Goal: Information Seeking & Learning: Find contact information

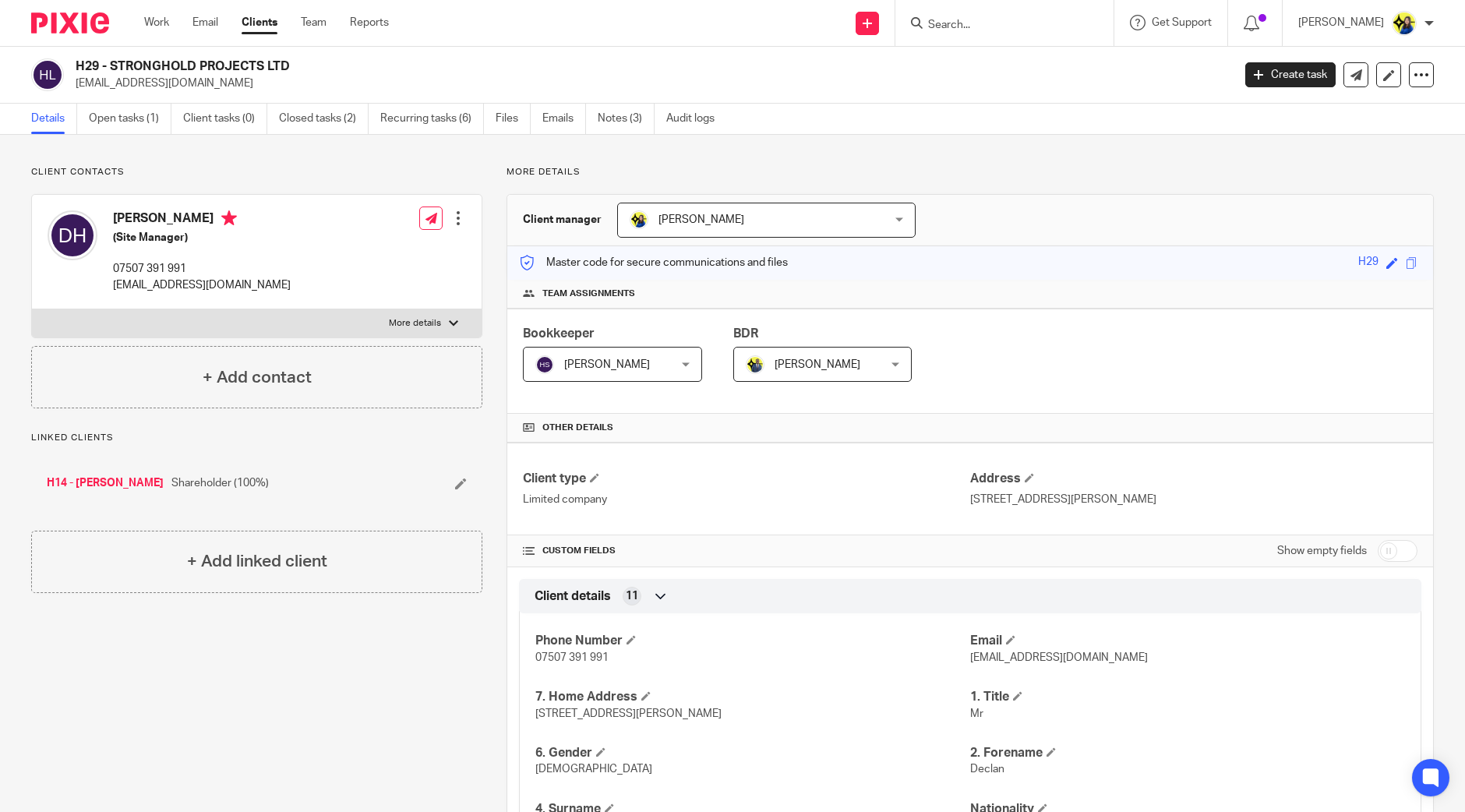
click at [1060, 23] on input "Search" at bounding box center [997, 26] width 141 height 14
type input "wilsta"
click at [1076, 59] on link at bounding box center [1032, 67] width 217 height 36
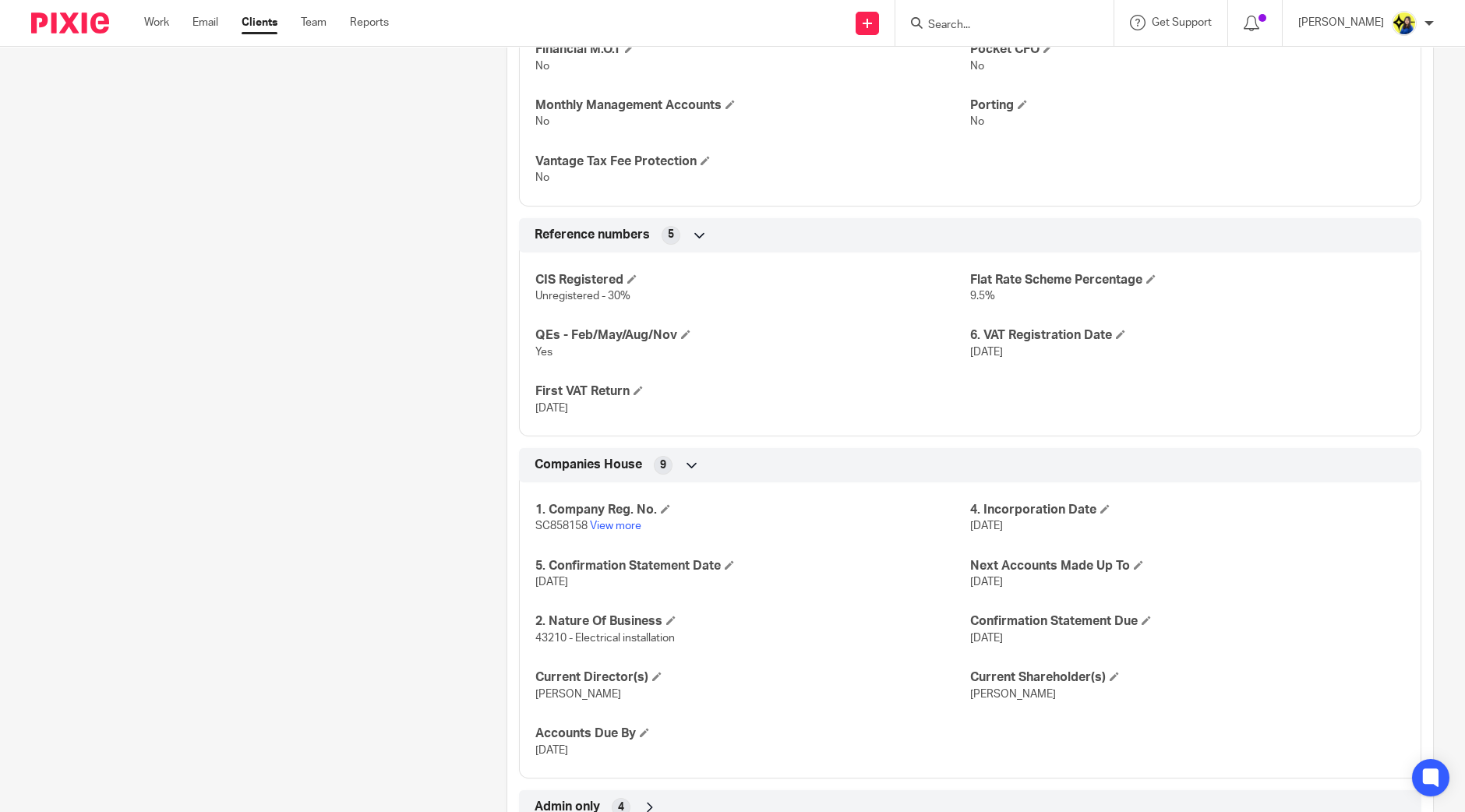
scroll to position [1323, 0]
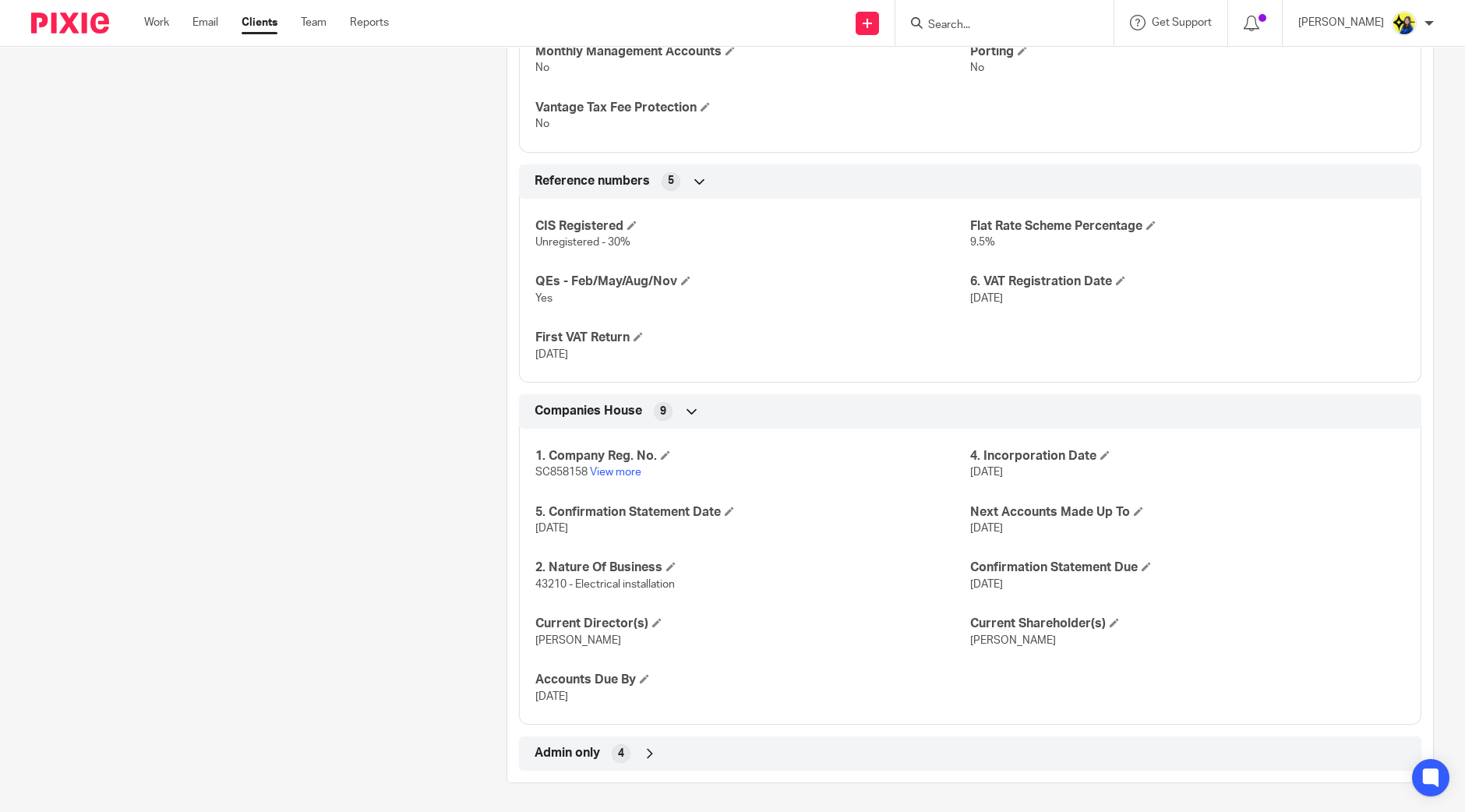
click at [535, 748] on span "Admin only" at bounding box center [568, 753] width 66 height 16
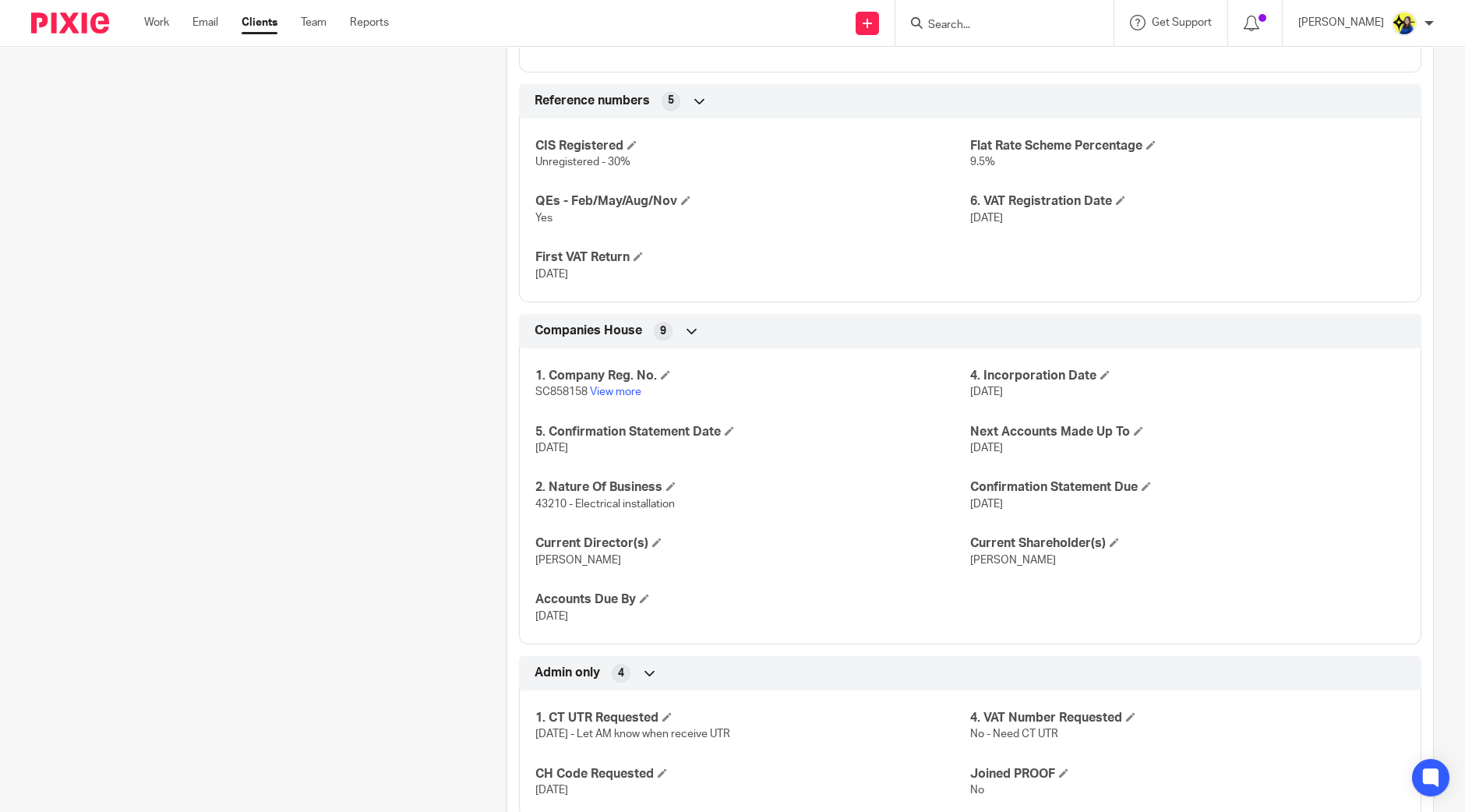
scroll to position [1451, 0]
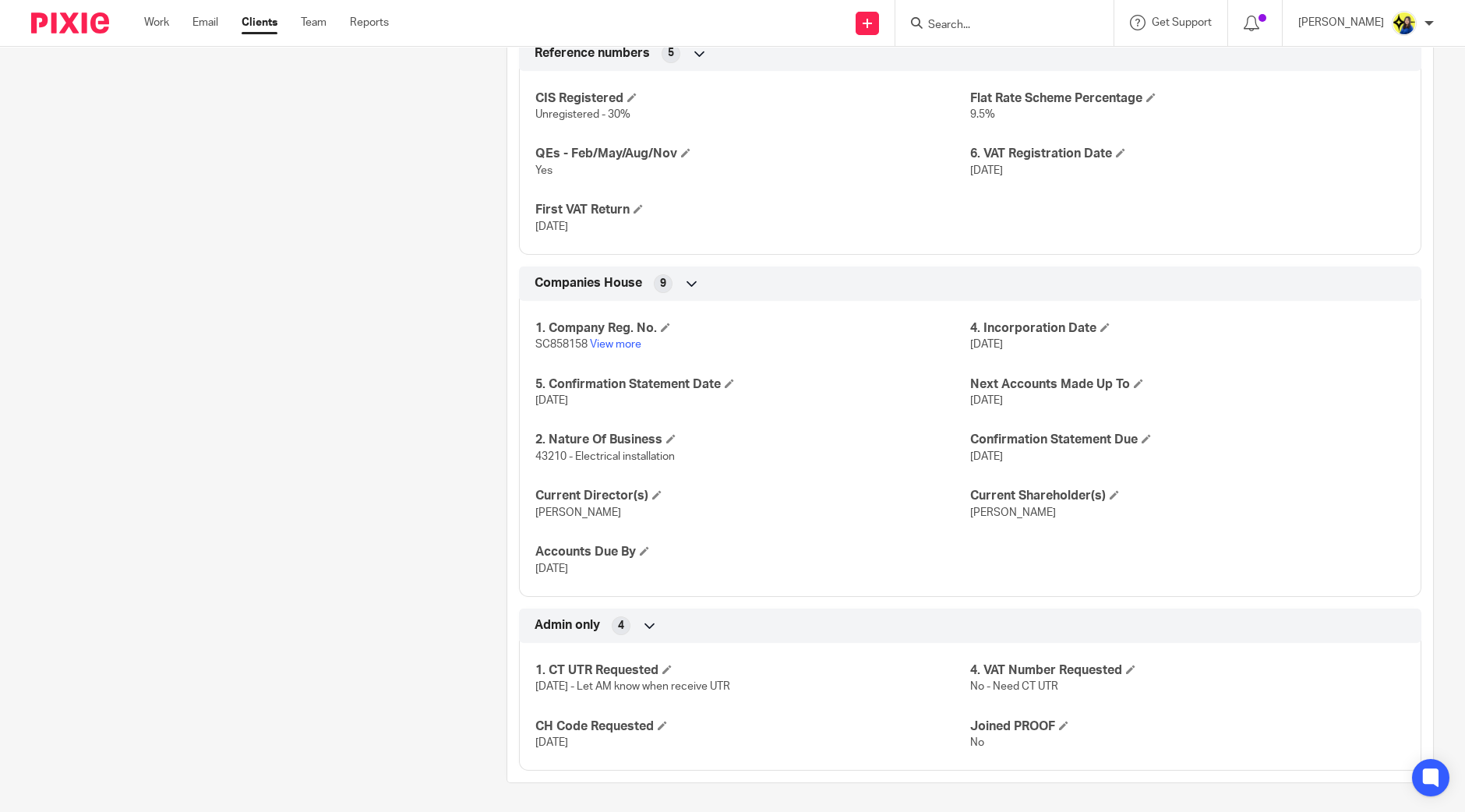
click at [1027, 20] on input "Search" at bounding box center [997, 26] width 141 height 14
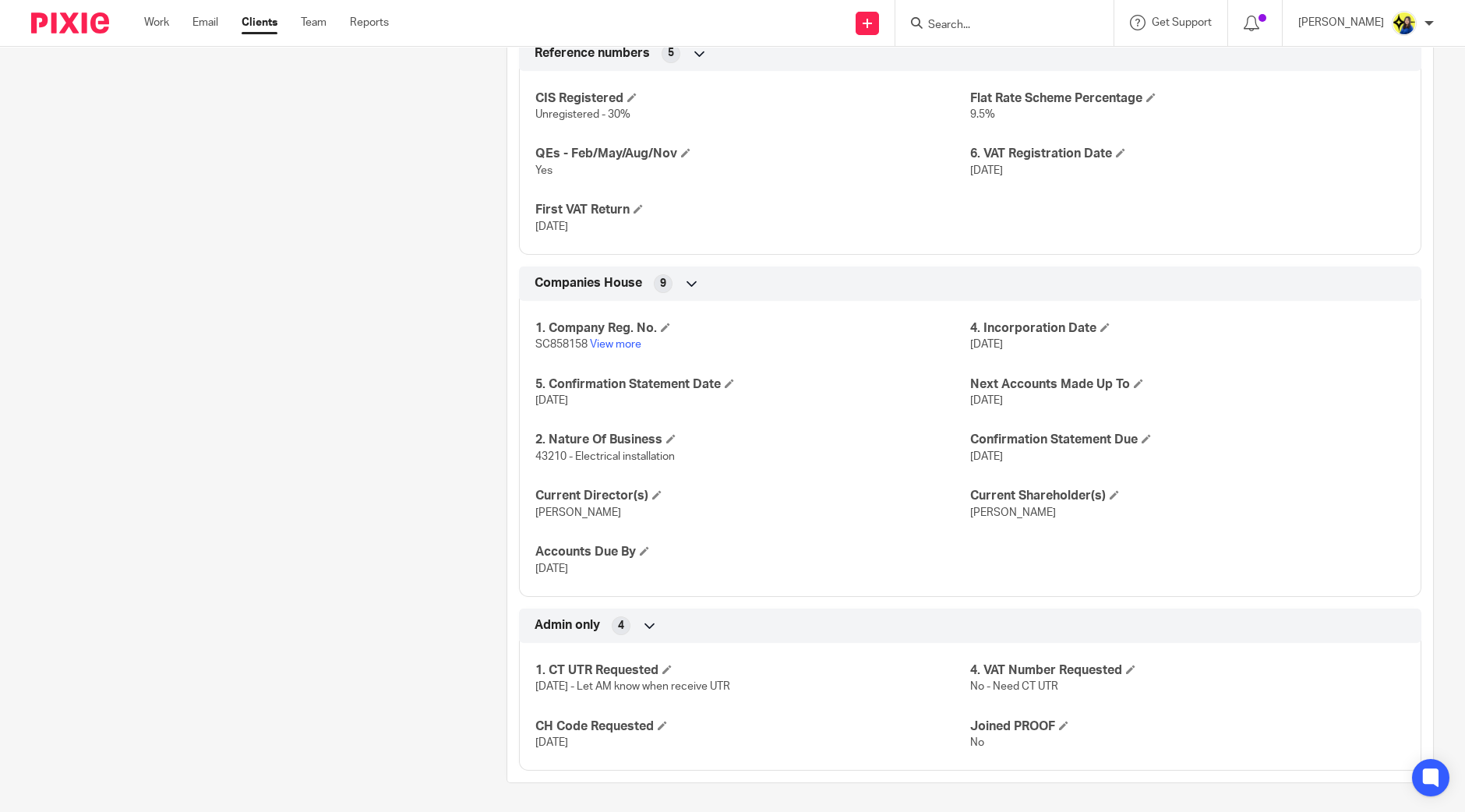
click at [1027, 20] on input "Search" at bounding box center [997, 26] width 141 height 14
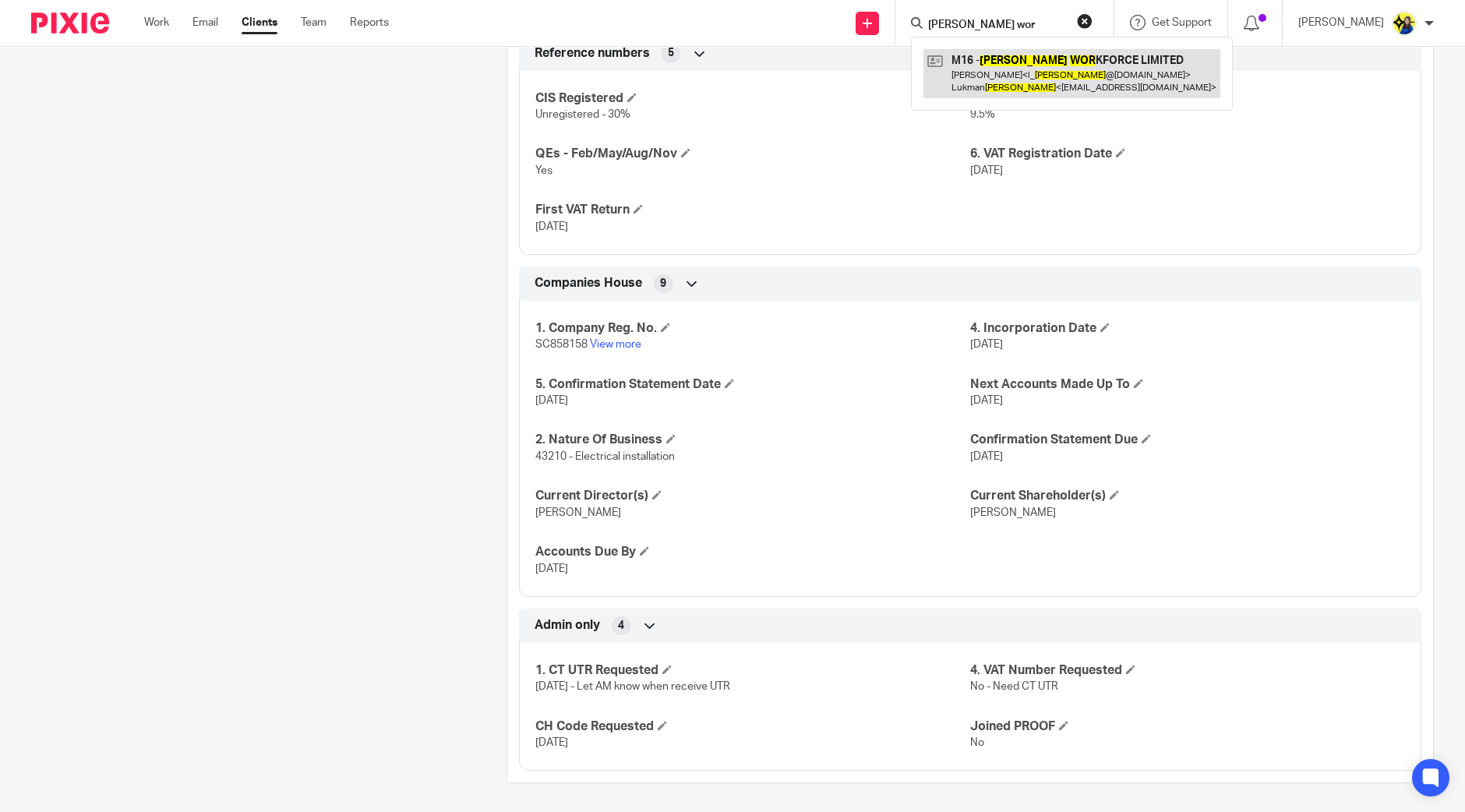
type input "matadar wor"
click at [1108, 64] on link at bounding box center [1072, 73] width 297 height 48
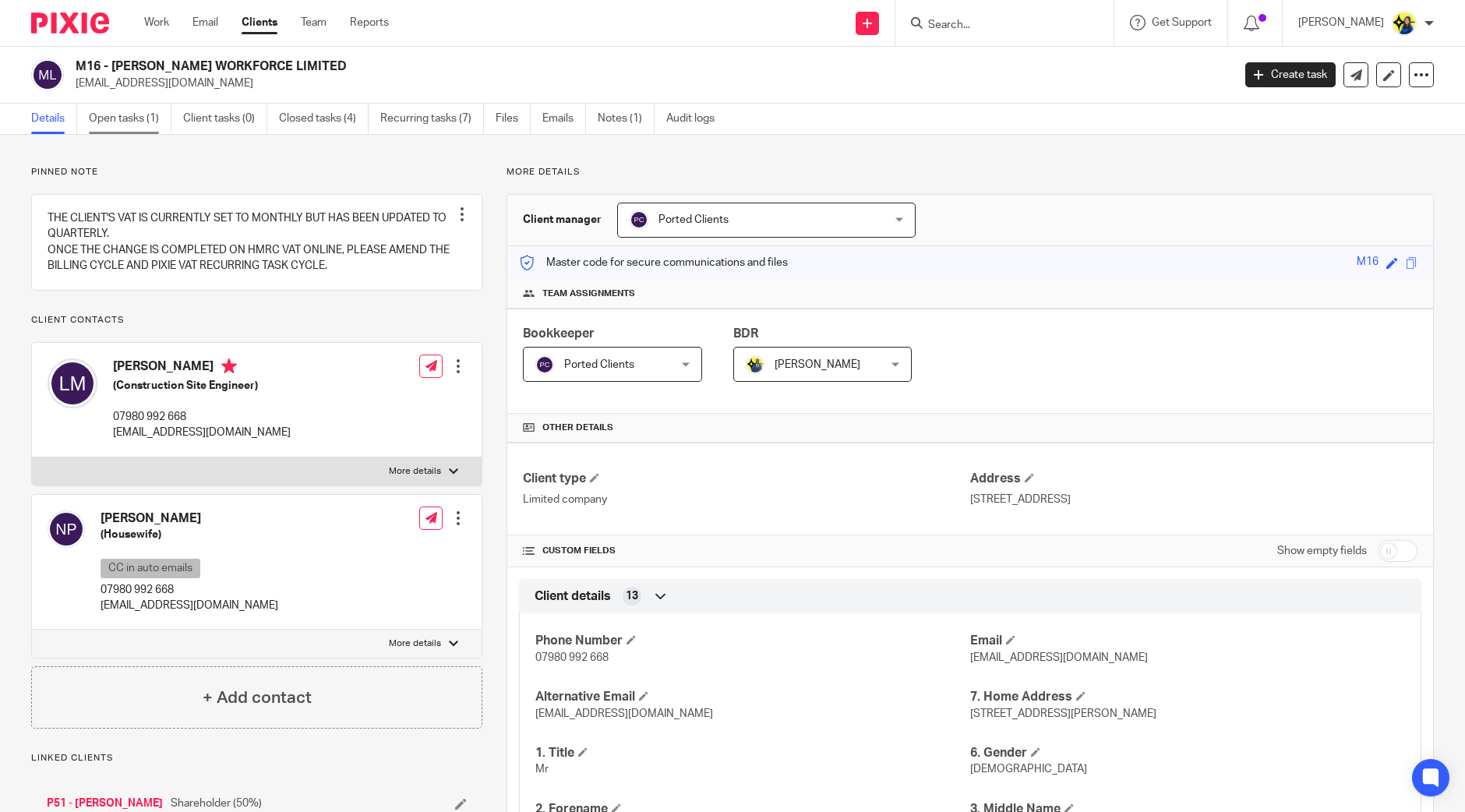
click at [103, 122] on link "Open tasks (1)" at bounding box center [130, 119] width 83 height 31
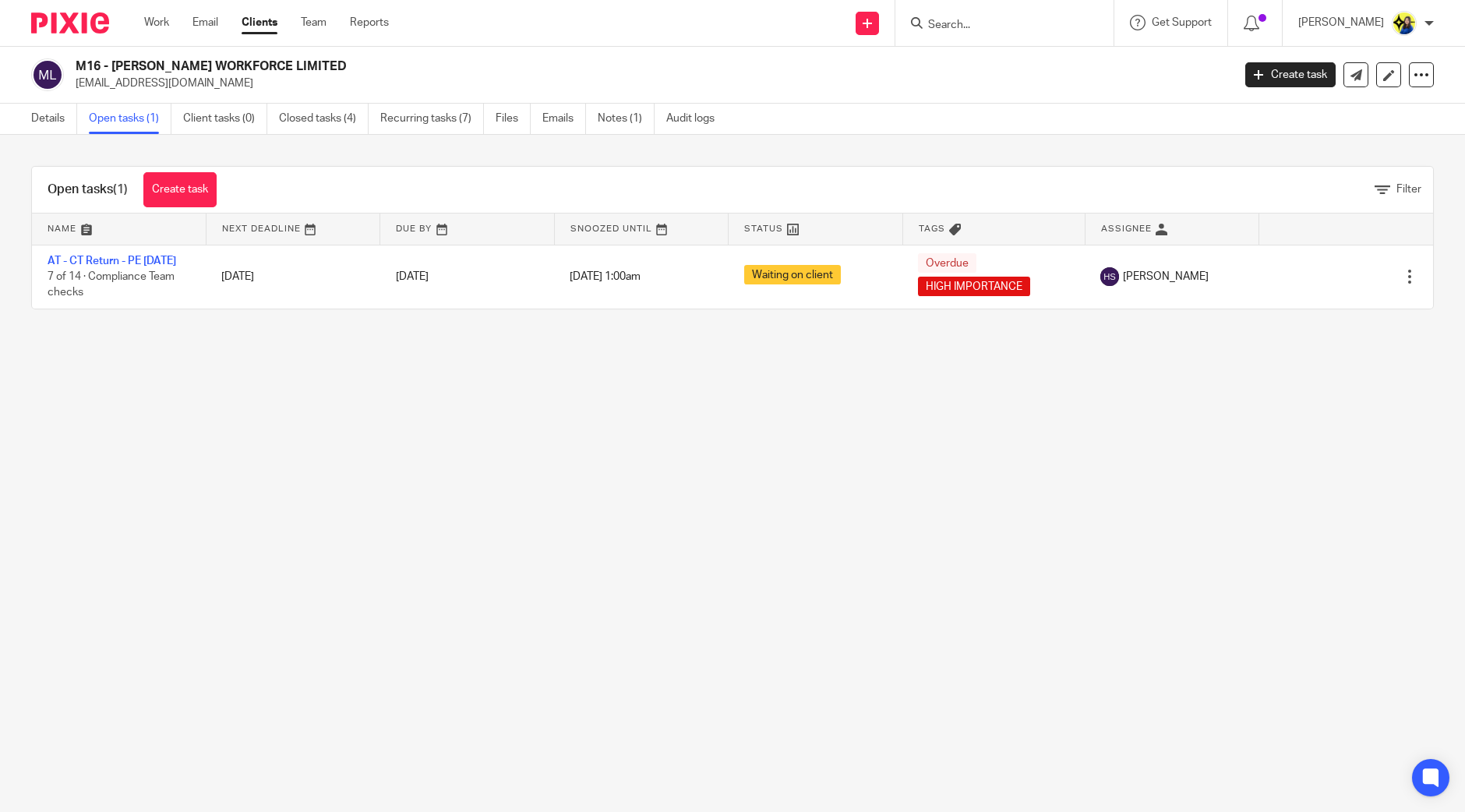
drag, startPoint x: 900, startPoint y: 772, endPoint x: 895, endPoint y: 811, distance: 39.3
click at [900, 772] on main "M16 - MATADAR WORKFORCE LIMITED tophatconstruction@outlook.com Create task Upda…" at bounding box center [732, 406] width 1465 height 812
click at [990, 29] on input "Search" at bounding box center [997, 26] width 141 height 14
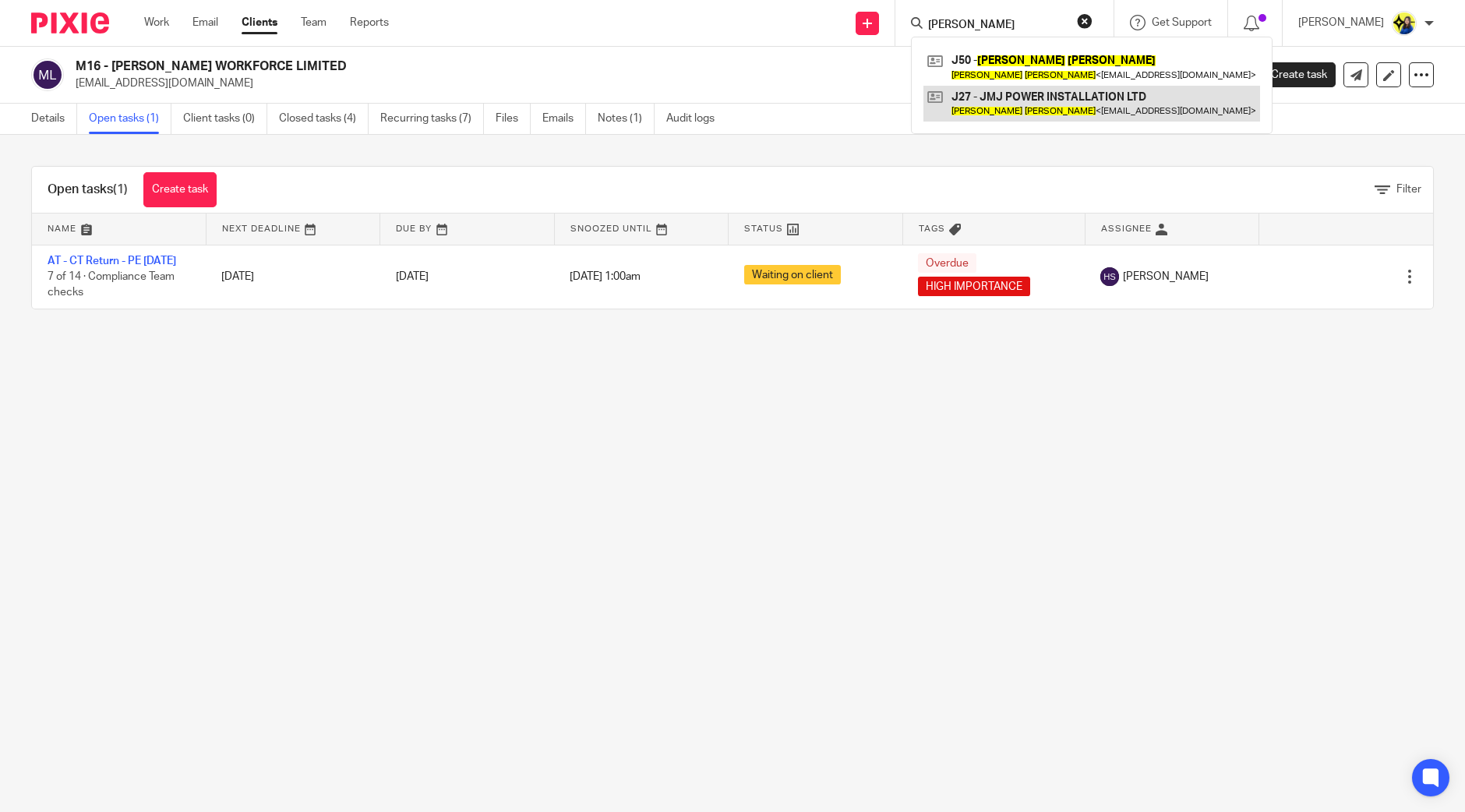
type input "joel jones"
click at [1068, 97] on link at bounding box center [1092, 104] width 337 height 36
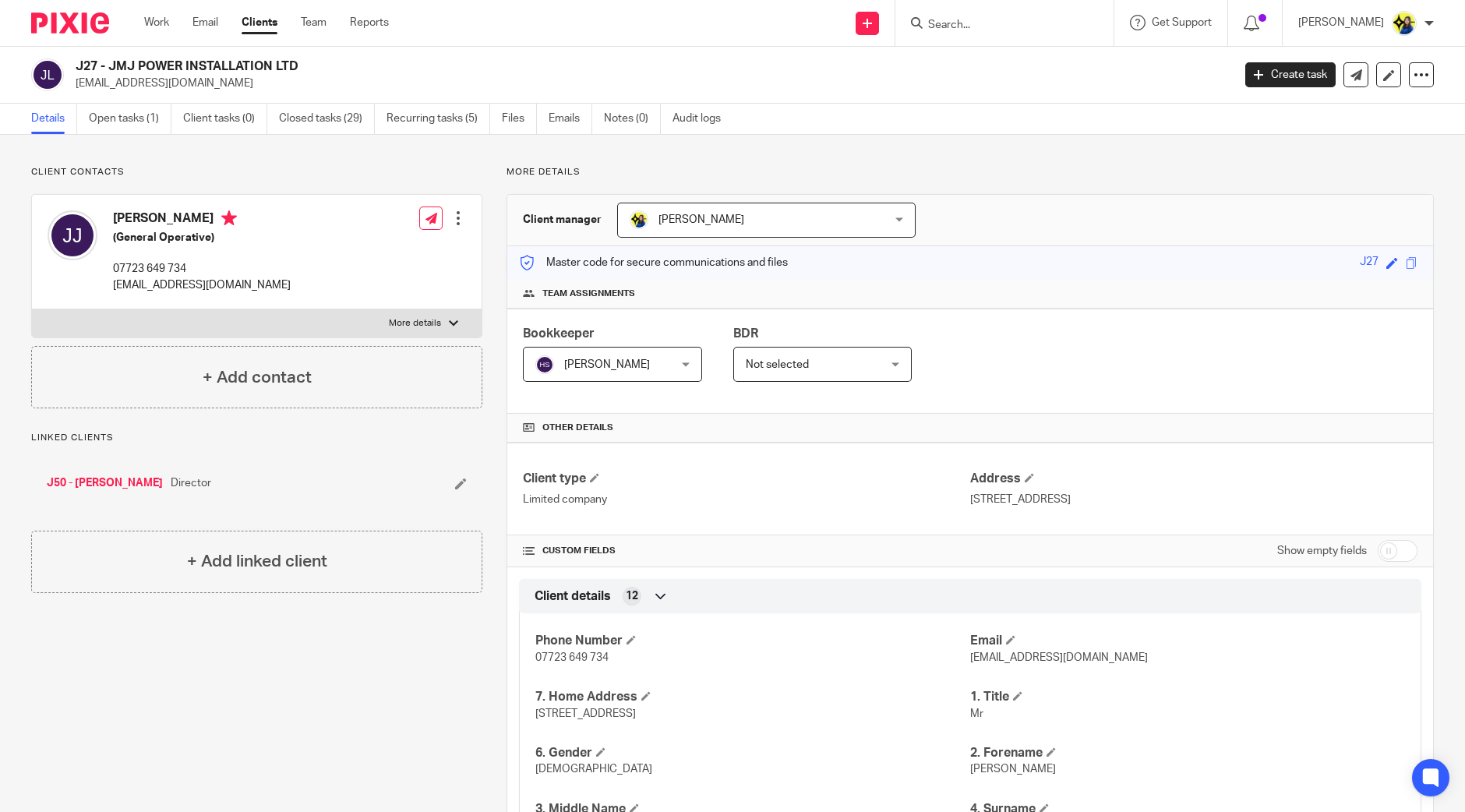
drag, startPoint x: 124, startPoint y: 70, endPoint x: 374, endPoint y: 60, distance: 250.2
click at [374, 60] on div "J27 - JMJ POWER INSTALLATION LTD jmjpowerinstallations@outlook.com" at bounding box center [626, 75] width 1191 height 33
copy h2 "J27 - JMJ POWER INSTALLATION LTD"
click at [1022, 22] on input "Search" at bounding box center [997, 26] width 141 height 14
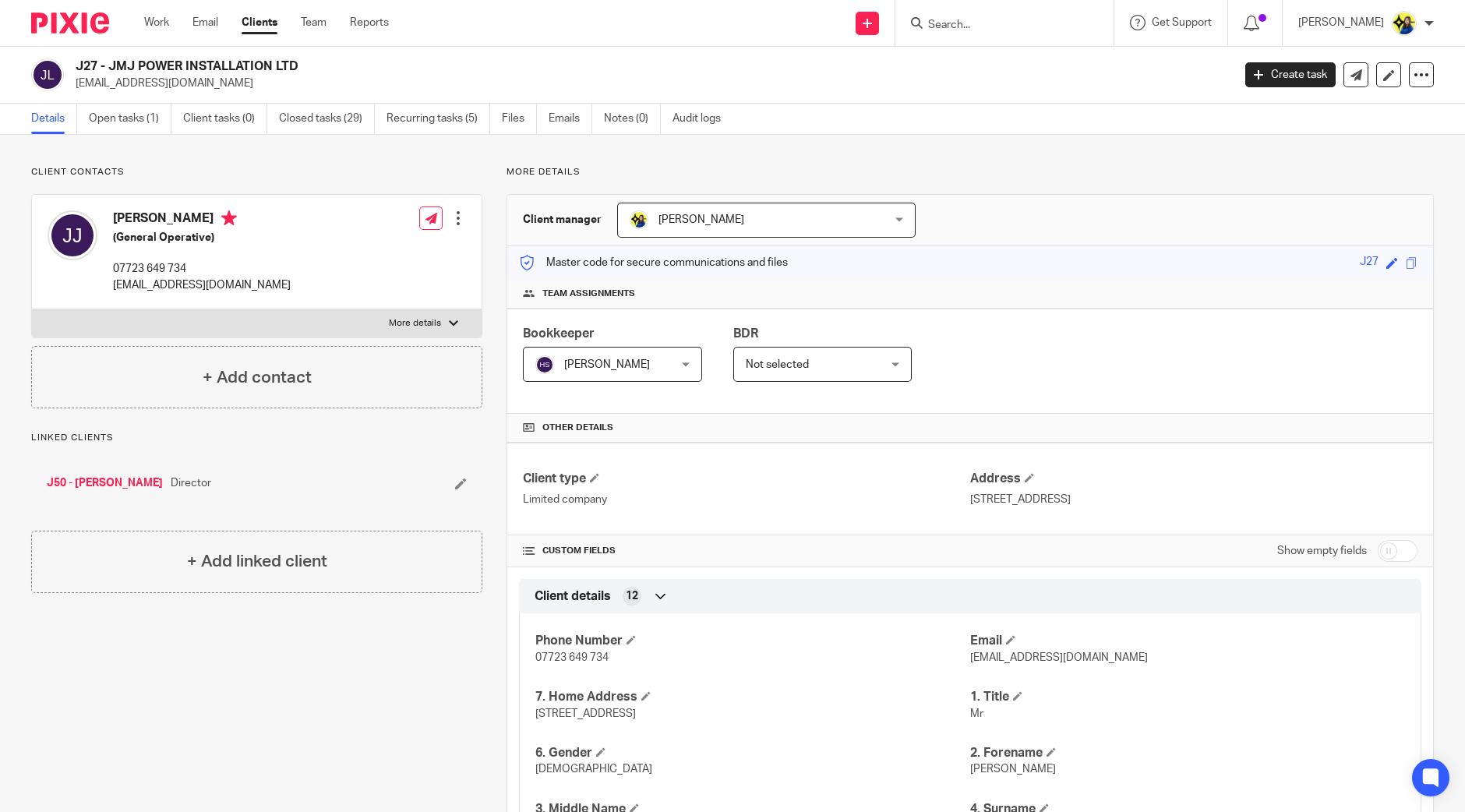
click at [1022, 22] on input "Search" at bounding box center [997, 26] width 141 height 14
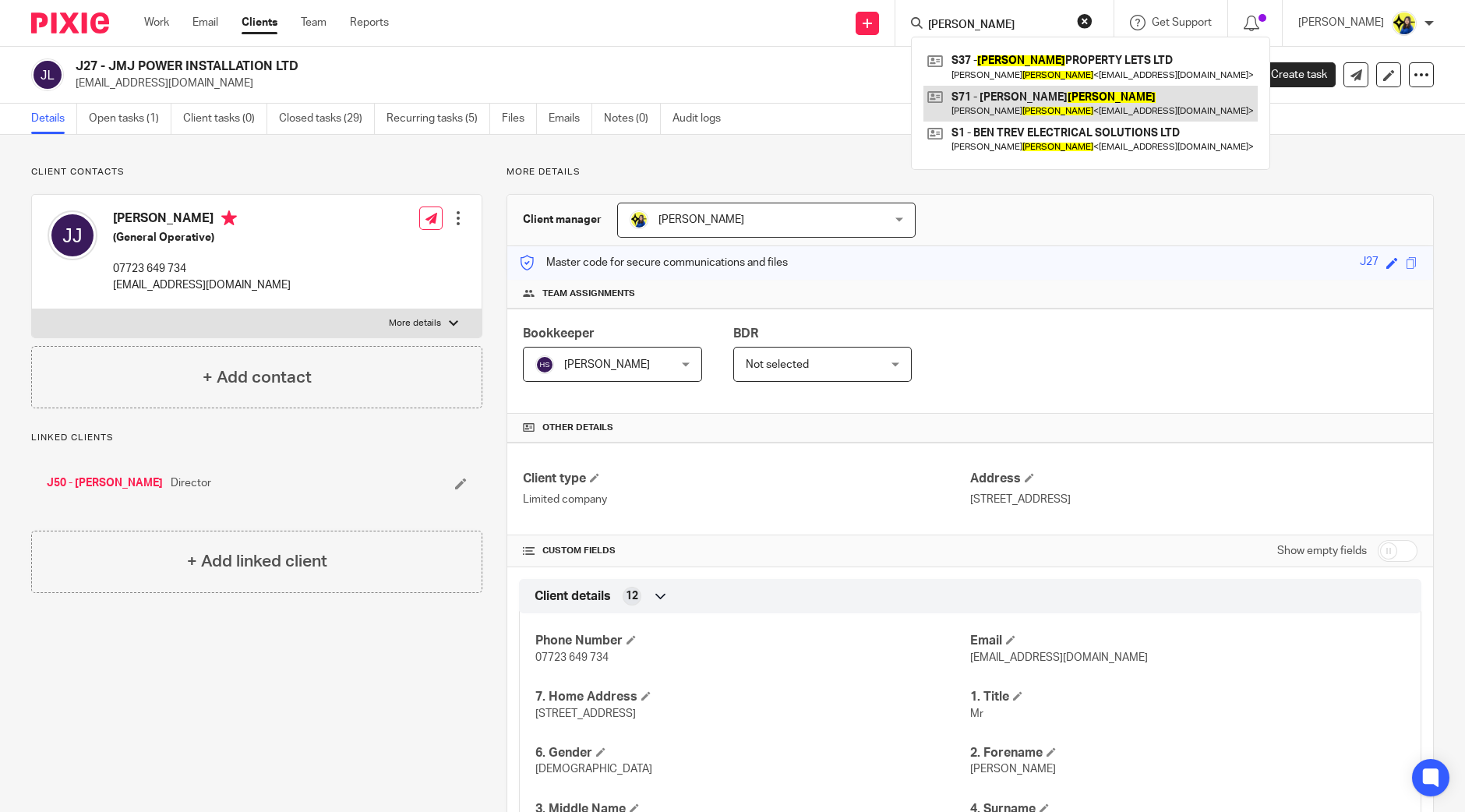
type input "ben sharpe"
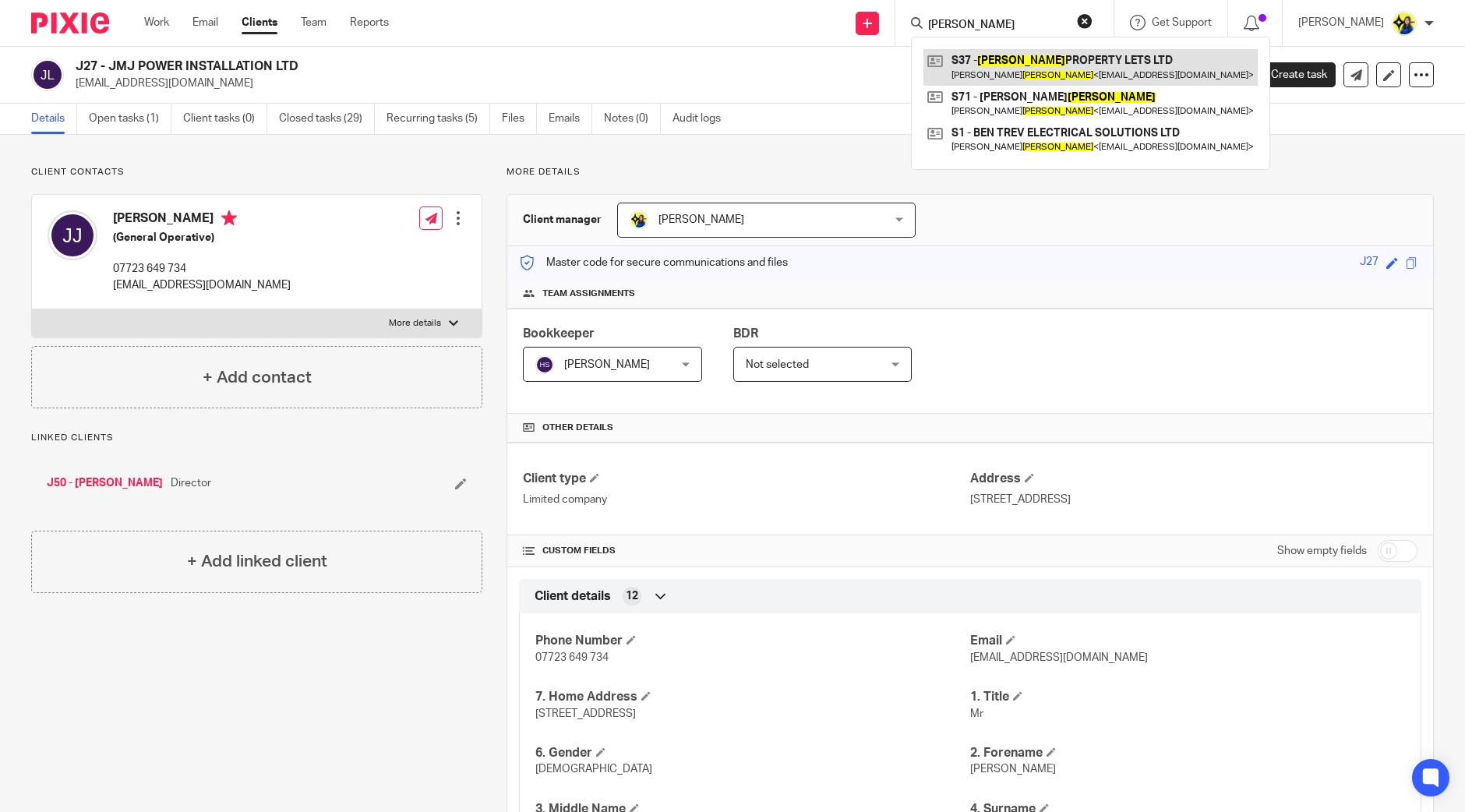
click at [1087, 63] on link at bounding box center [1091, 67] width 335 height 36
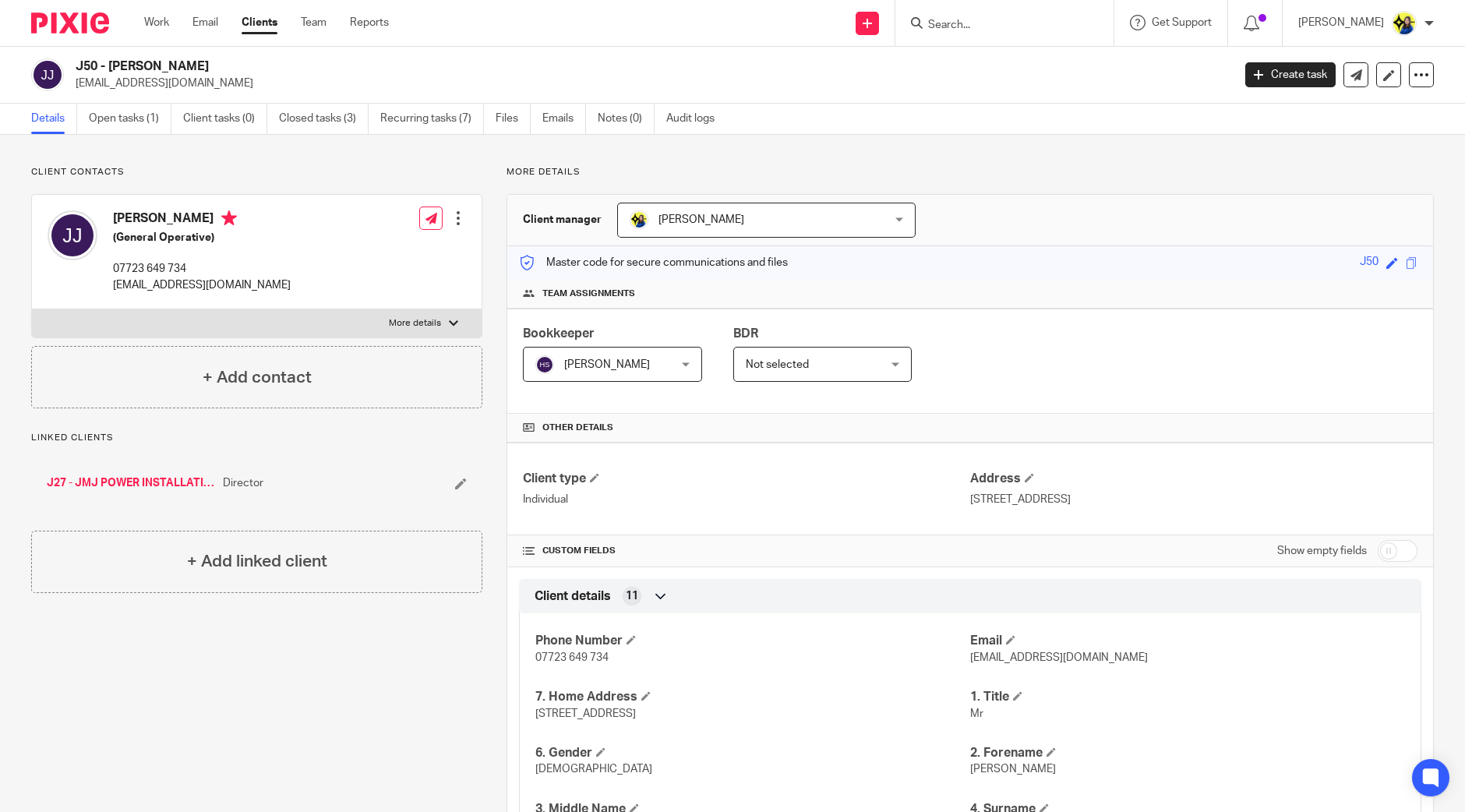
drag, startPoint x: 77, startPoint y: 63, endPoint x: 187, endPoint y: 65, distance: 110.0
click at [187, 65] on h2 "J50 - JOEL JONES" at bounding box center [534, 67] width 918 height 16
copy h2 "J50 - JOEL JONES"
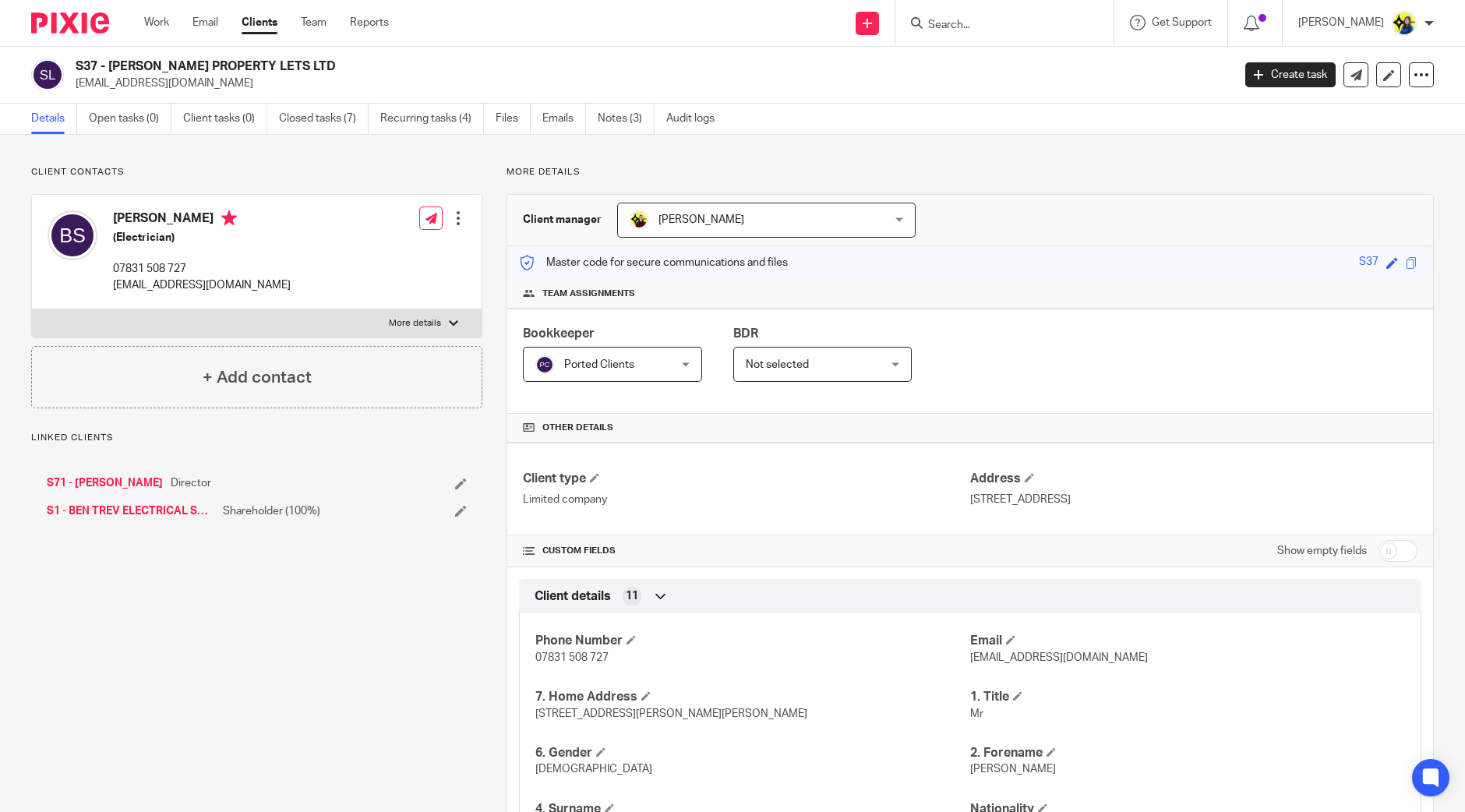
click at [186, 511] on link "S1 - BEN TREV ELECTRICAL SOLUTIONS LTD" at bounding box center [131, 511] width 168 height 16
click at [616, 119] on link "Notes (2)" at bounding box center [632, 119] width 57 height 31
click at [120, 110] on link "Open tasks (2)" at bounding box center [130, 119] width 83 height 31
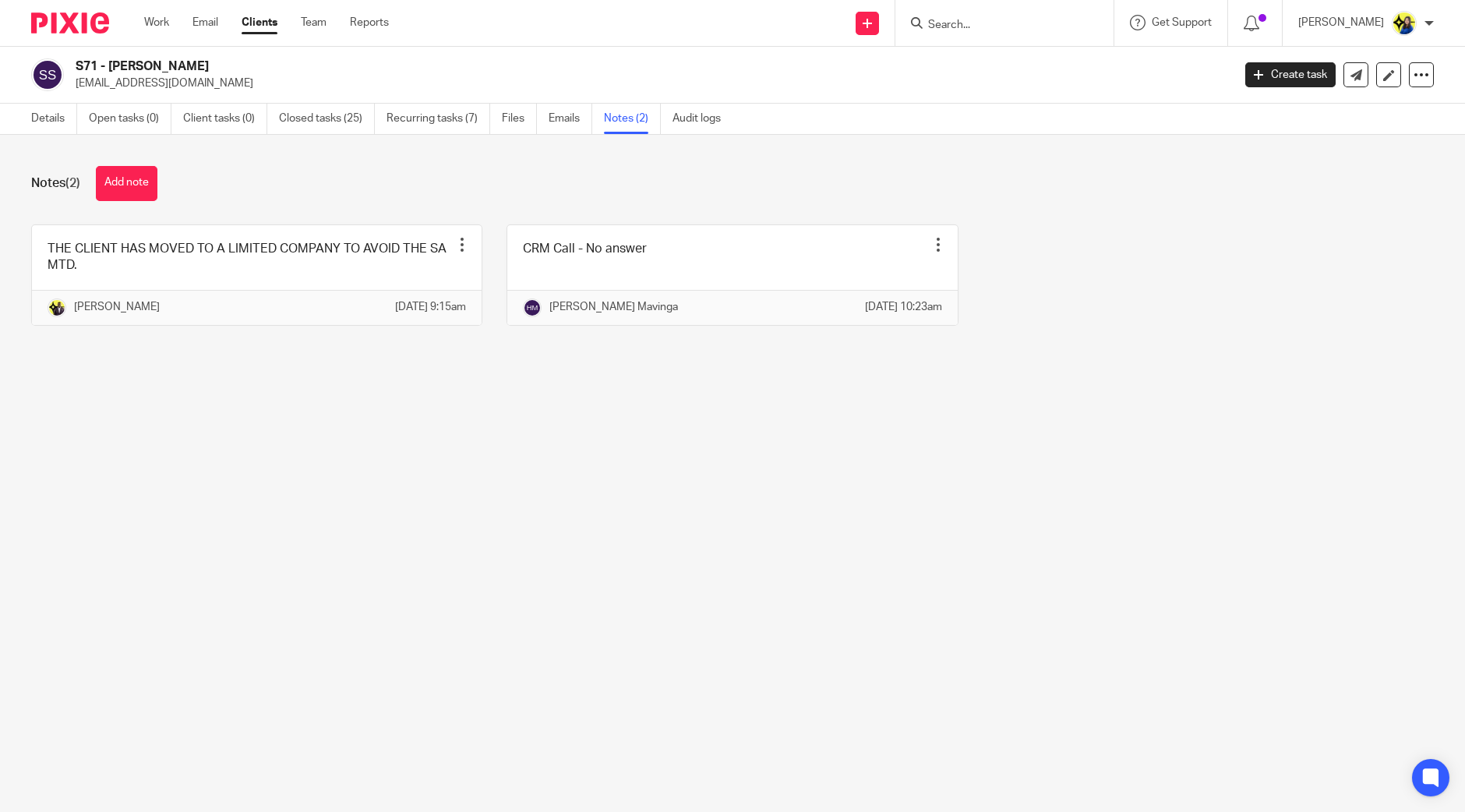
click at [1027, 31] on input "Search" at bounding box center [997, 26] width 141 height 14
type input "rdt"
click at [1050, 63] on link at bounding box center [1055, 67] width 263 height 36
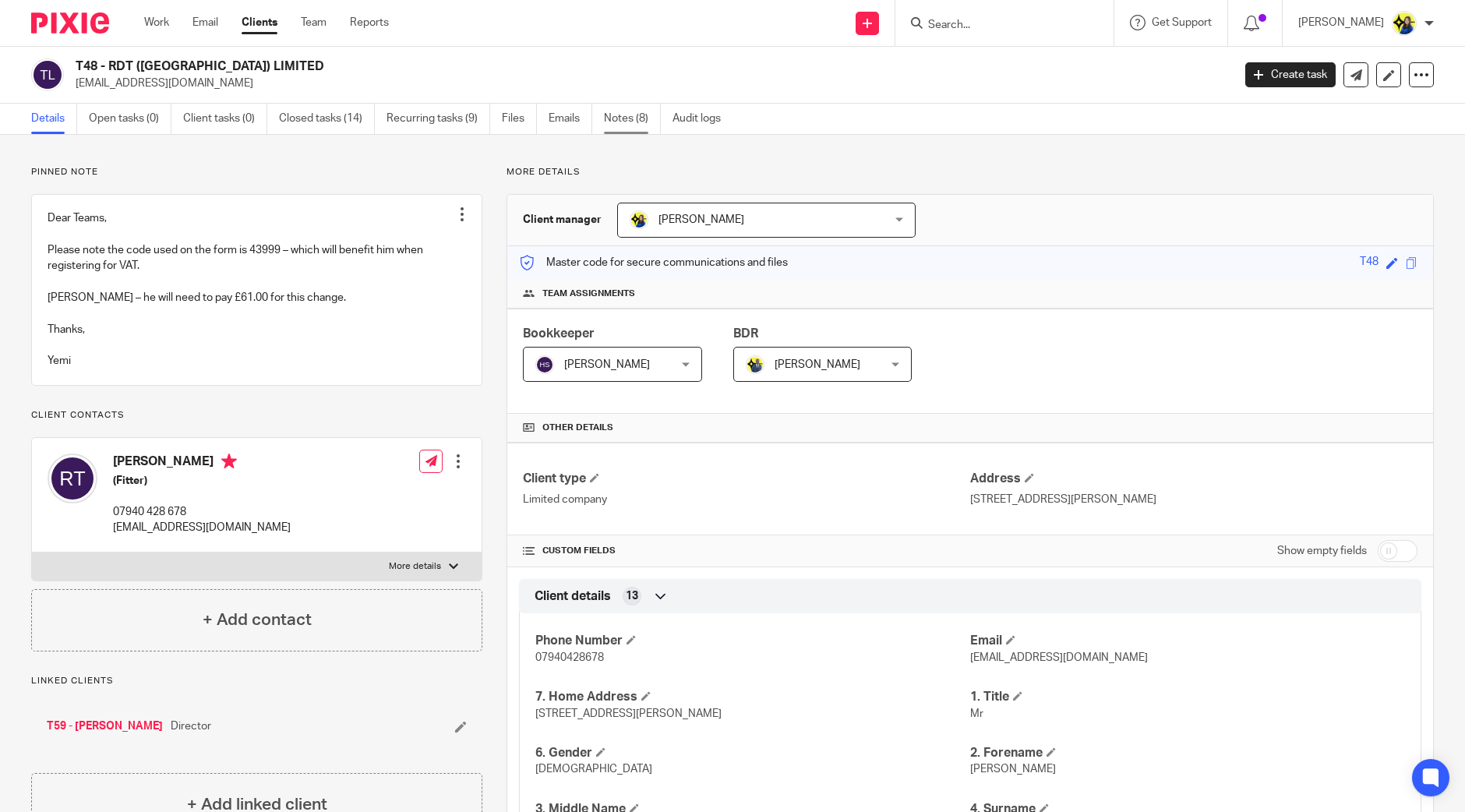
click at [628, 115] on link "Notes (8)" at bounding box center [632, 119] width 57 height 31
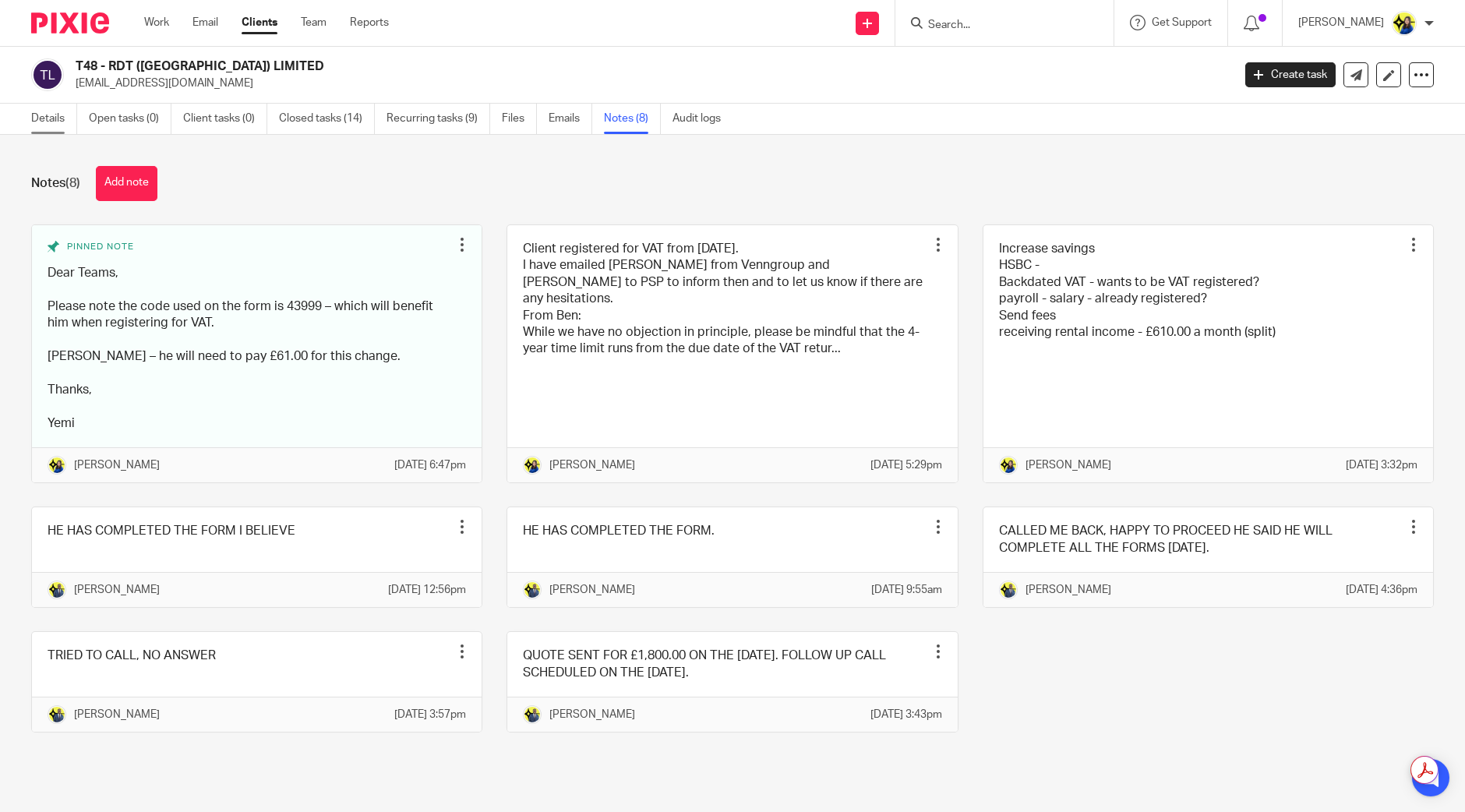
click at [43, 119] on link "Details" at bounding box center [54, 119] width 46 height 31
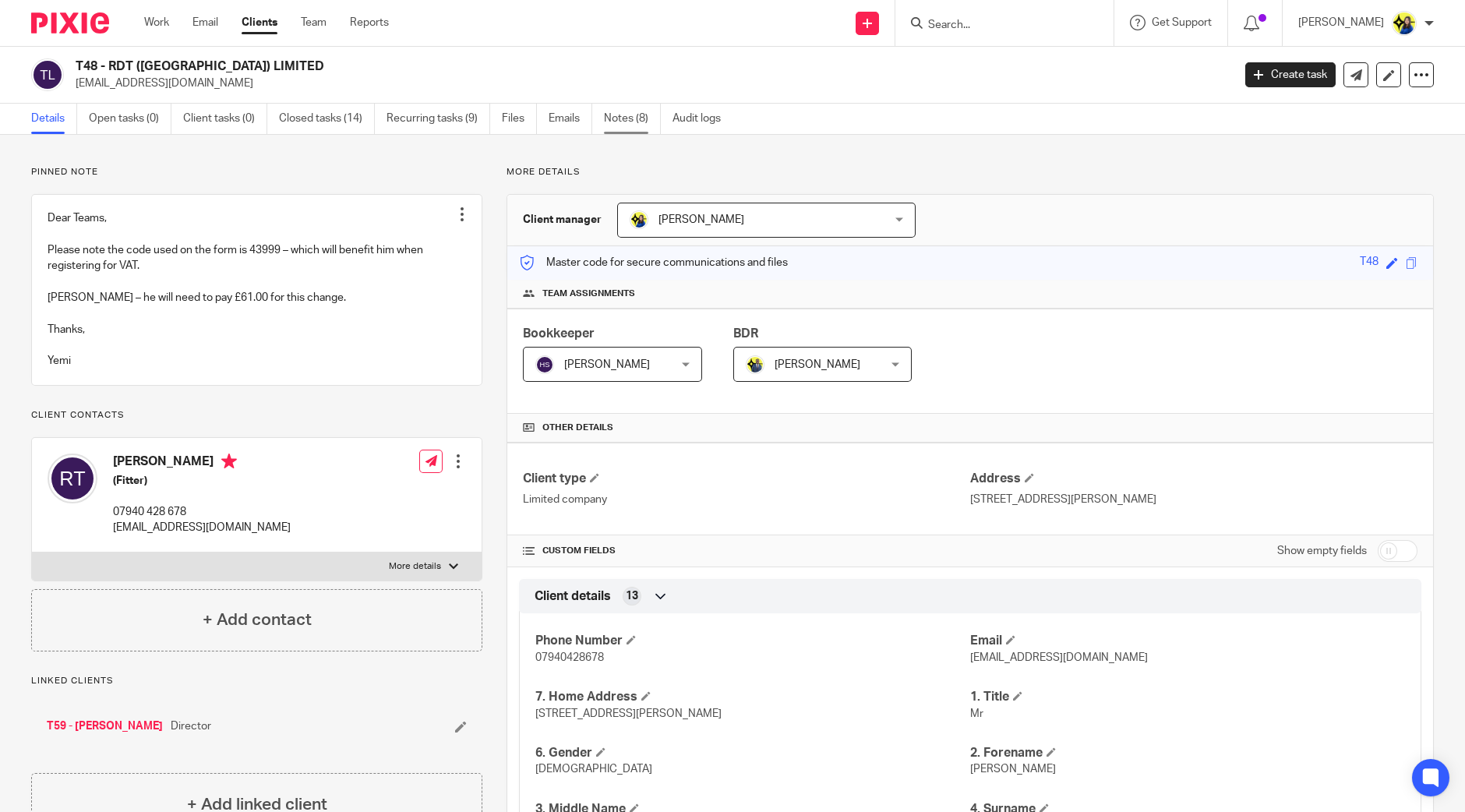
click at [628, 117] on link "Notes (8)" at bounding box center [632, 119] width 57 height 31
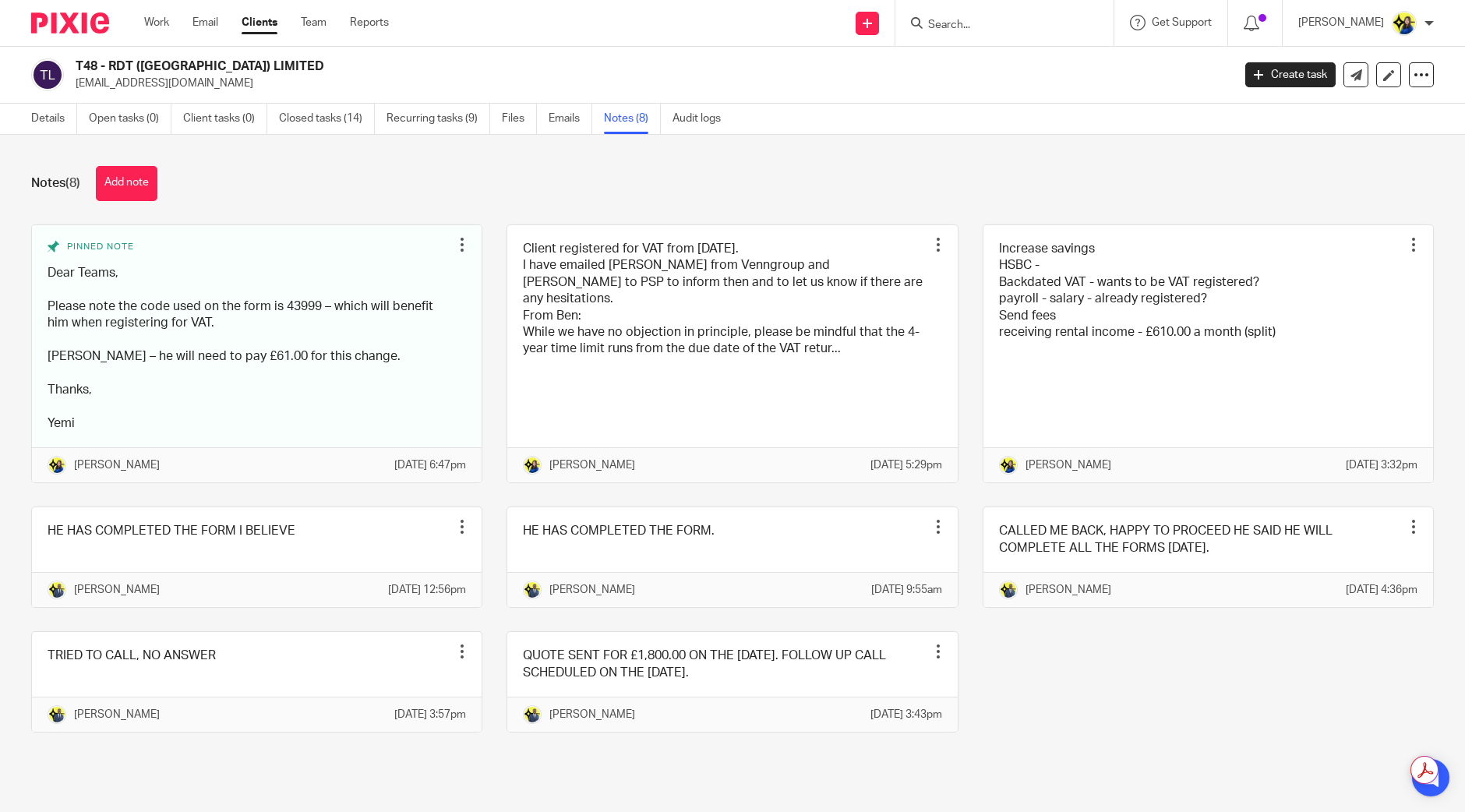
click at [1046, 13] on form at bounding box center [1010, 23] width 166 height 20
click at [1046, 36] on div at bounding box center [1005, 23] width 218 height 46
click at [1044, 24] on input "Search" at bounding box center [997, 26] width 141 height 14
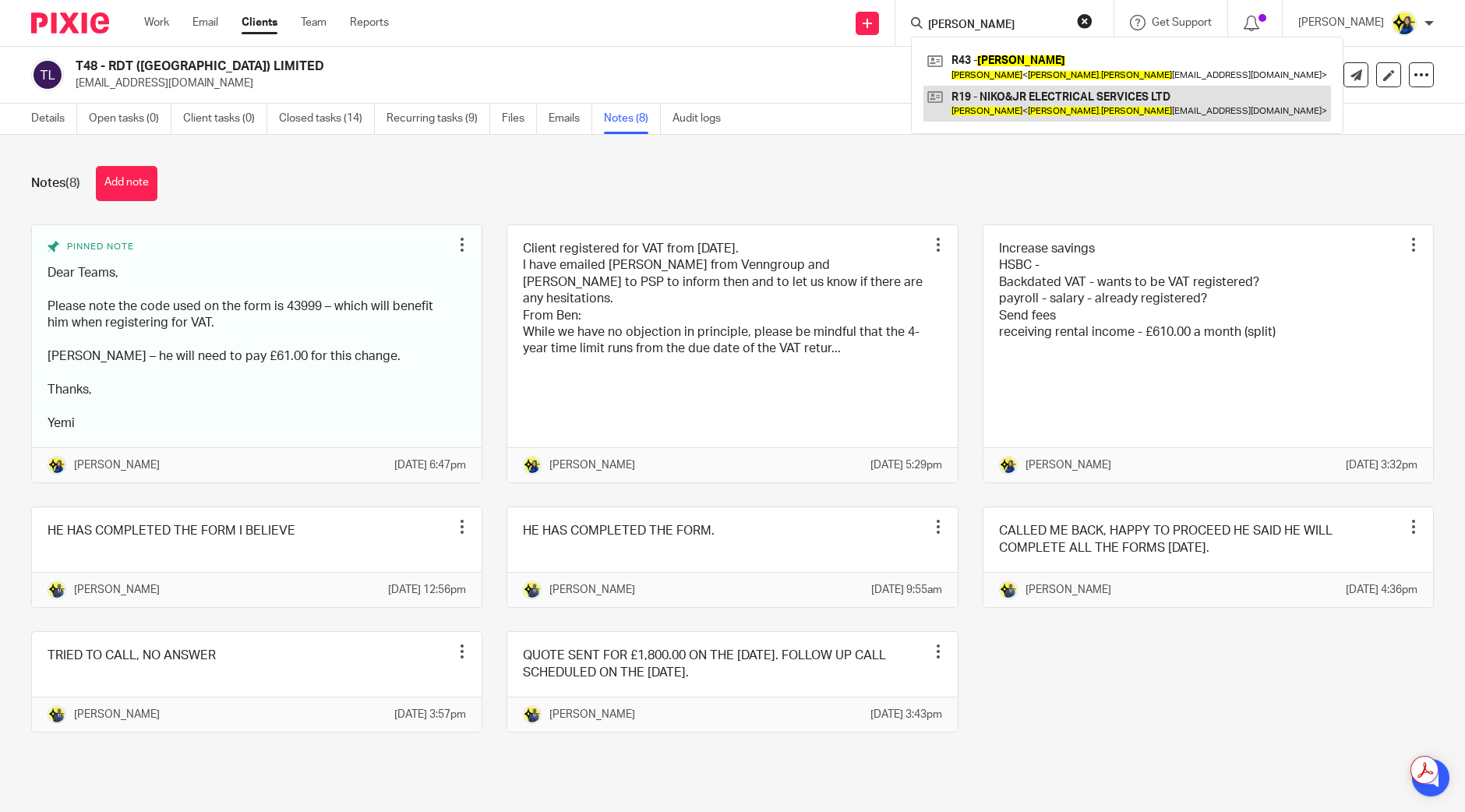
type input "nicholas reid"
click at [1069, 100] on link at bounding box center [1127, 104] width 408 height 36
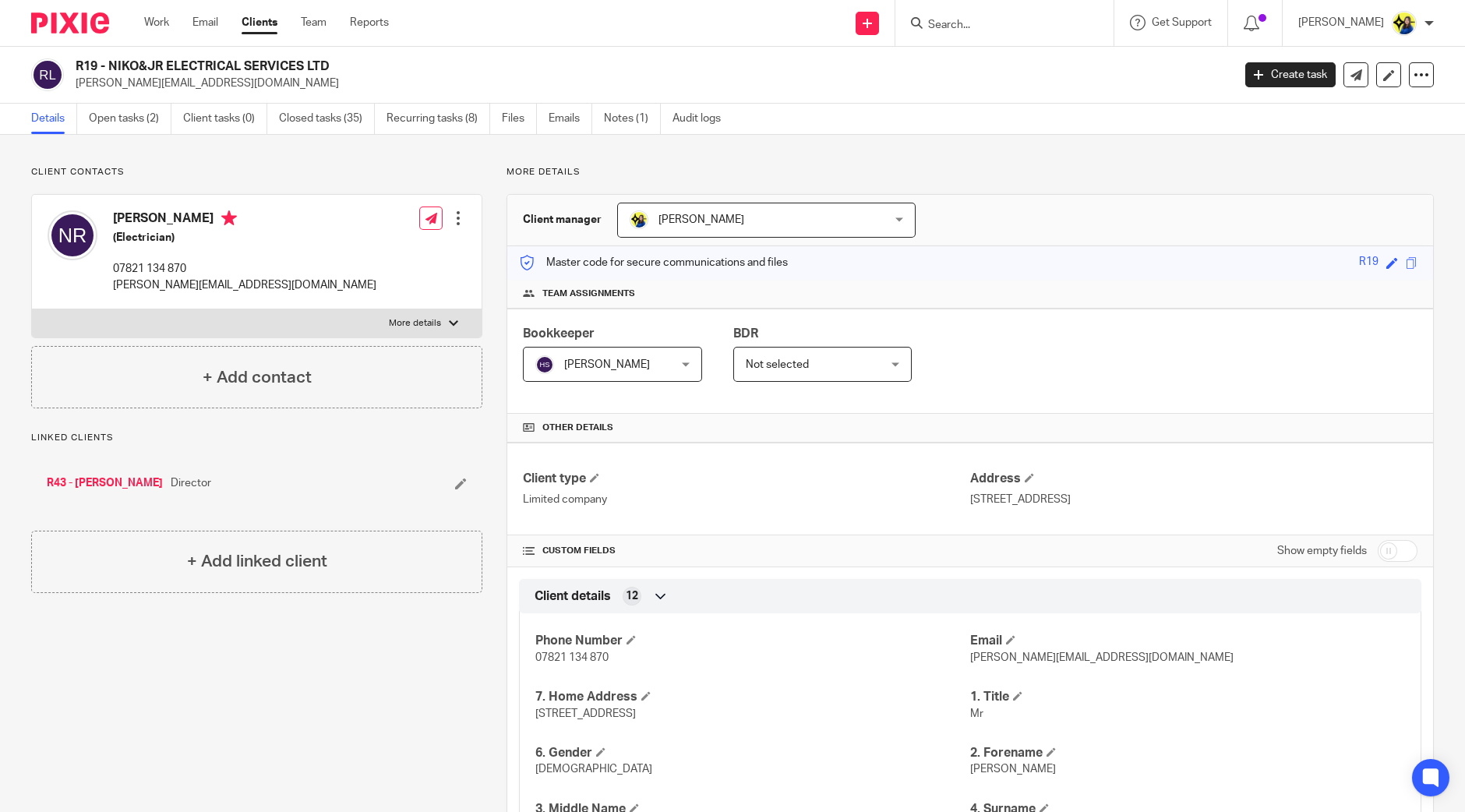
drag, startPoint x: 77, startPoint y: 60, endPoint x: 394, endPoint y: 48, distance: 317.2
click at [394, 48] on div "R19 - NIKO&JR ELECTRICAL SERVICES LTD nicholas.reid1989x@gmail.com Create task …" at bounding box center [732, 75] width 1465 height 57
copy h2 "R19 - NIKO&JR ELECTRICAL SERVICES LTD"
click at [1060, 27] on input "Search" at bounding box center [997, 26] width 141 height 14
click at [1057, 28] on input "Search" at bounding box center [997, 26] width 141 height 14
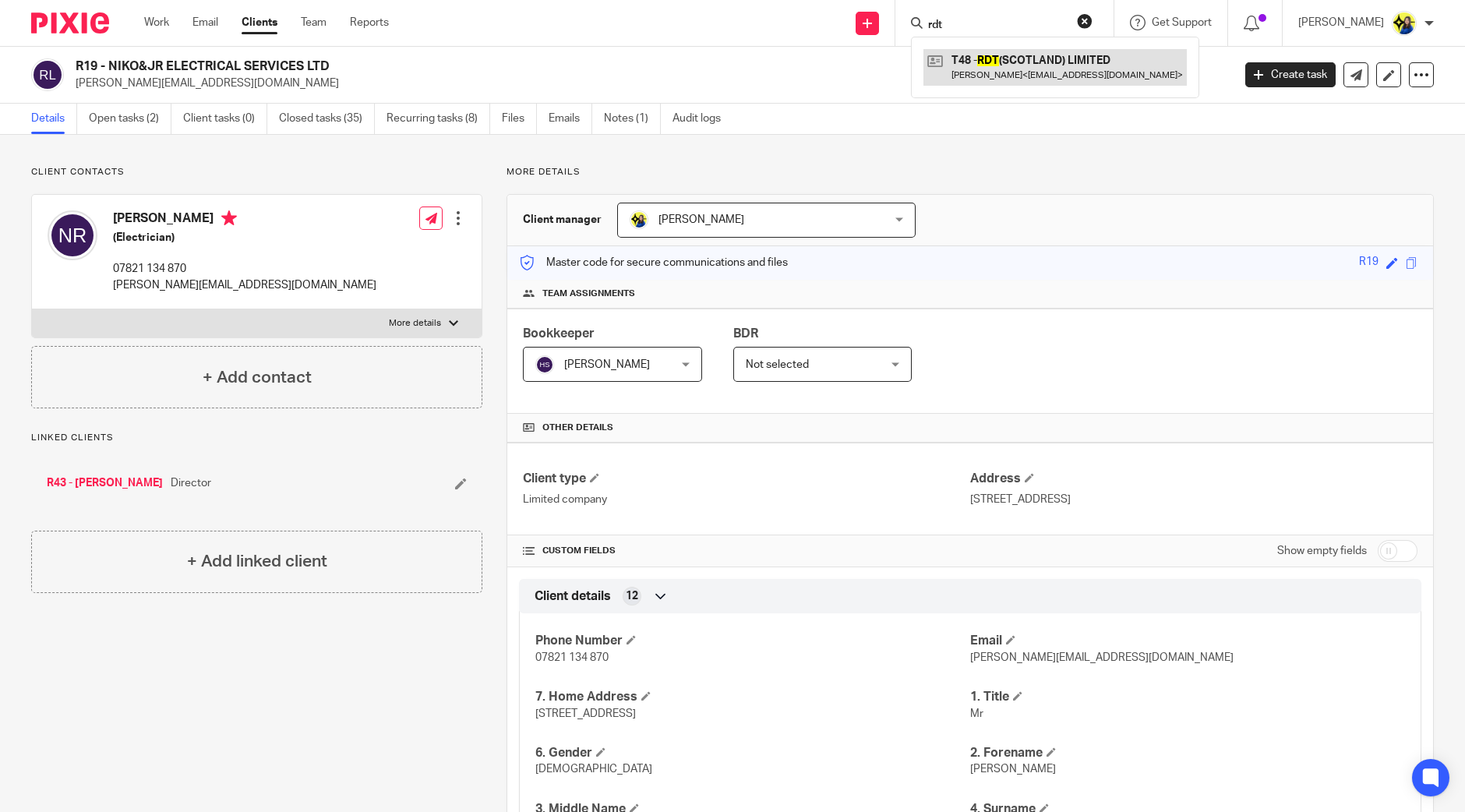
type input "rdt"
click at [1084, 74] on link at bounding box center [1055, 67] width 263 height 36
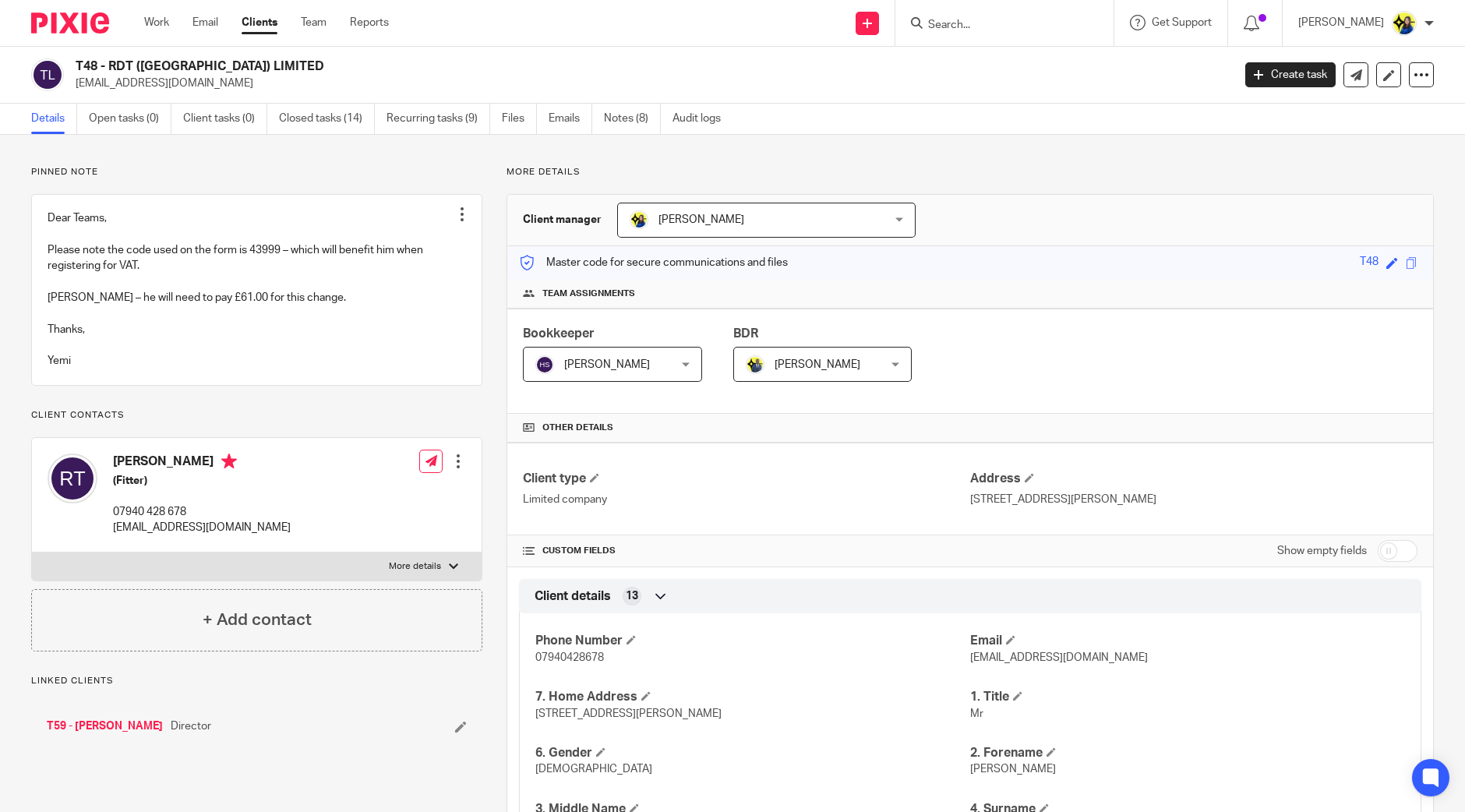
click at [77, 97] on div "T48 - RDT (SCOTLAND) LIMITED russellthornton30@sky.com Create task Update from …" at bounding box center [732, 75] width 1465 height 57
drag, startPoint x: 206, startPoint y: 522, endPoint x: 110, endPoint y: 524, distance: 96.0
click at [110, 524] on div "Russell Thornton (Fitter) 07940 428 678 russellthornton30@sky.com" at bounding box center [169, 494] width 243 height 99
copy p "07940 428 678"
click at [1014, 19] on input "Search" at bounding box center [997, 26] width 141 height 14
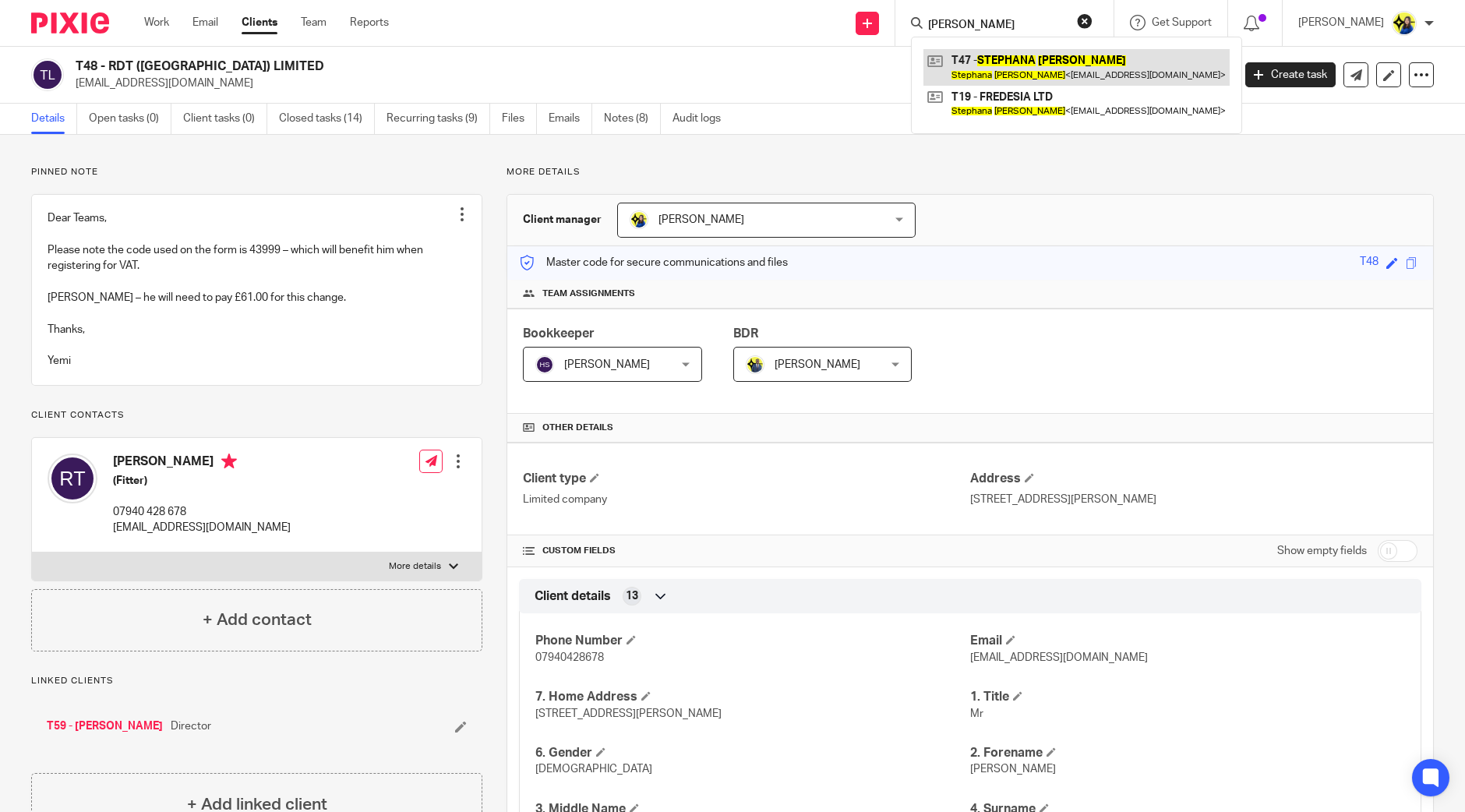
type input "stephana traore"
click at [1038, 56] on link at bounding box center [1076, 67] width 306 height 36
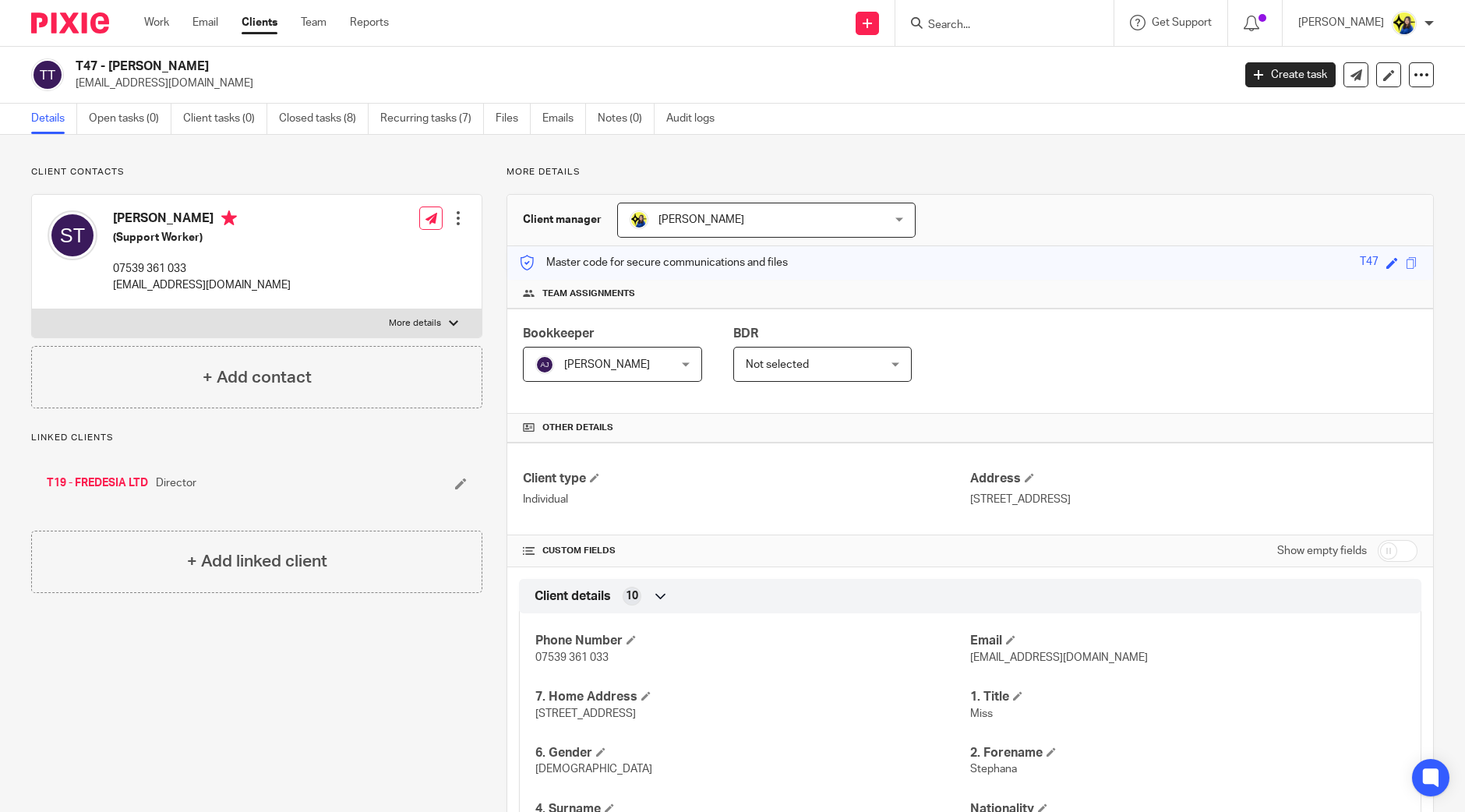
click at [1012, 21] on input "Search" at bounding box center [997, 26] width 141 height 14
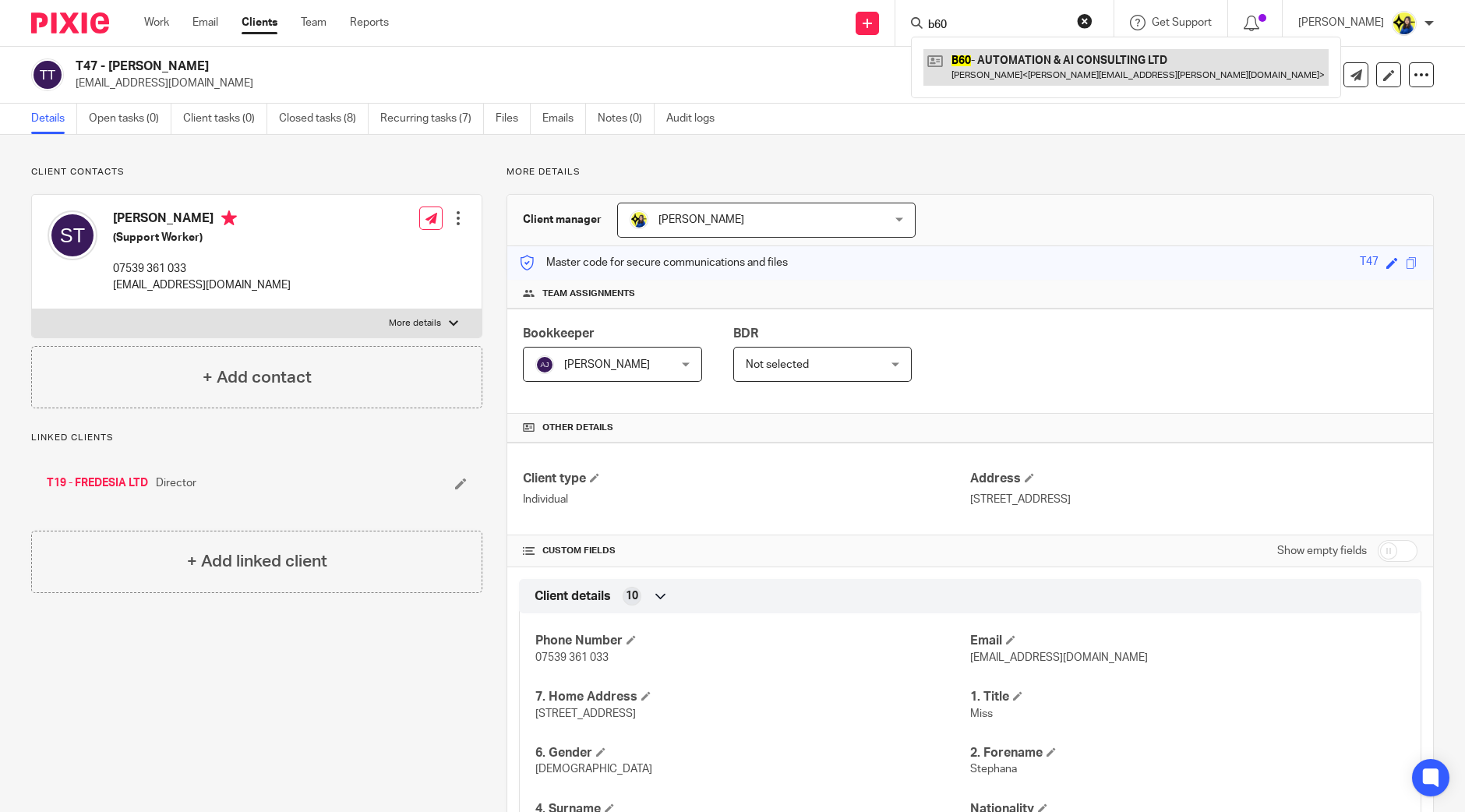
type input "b60"
click at [1048, 65] on link at bounding box center [1126, 67] width 406 height 36
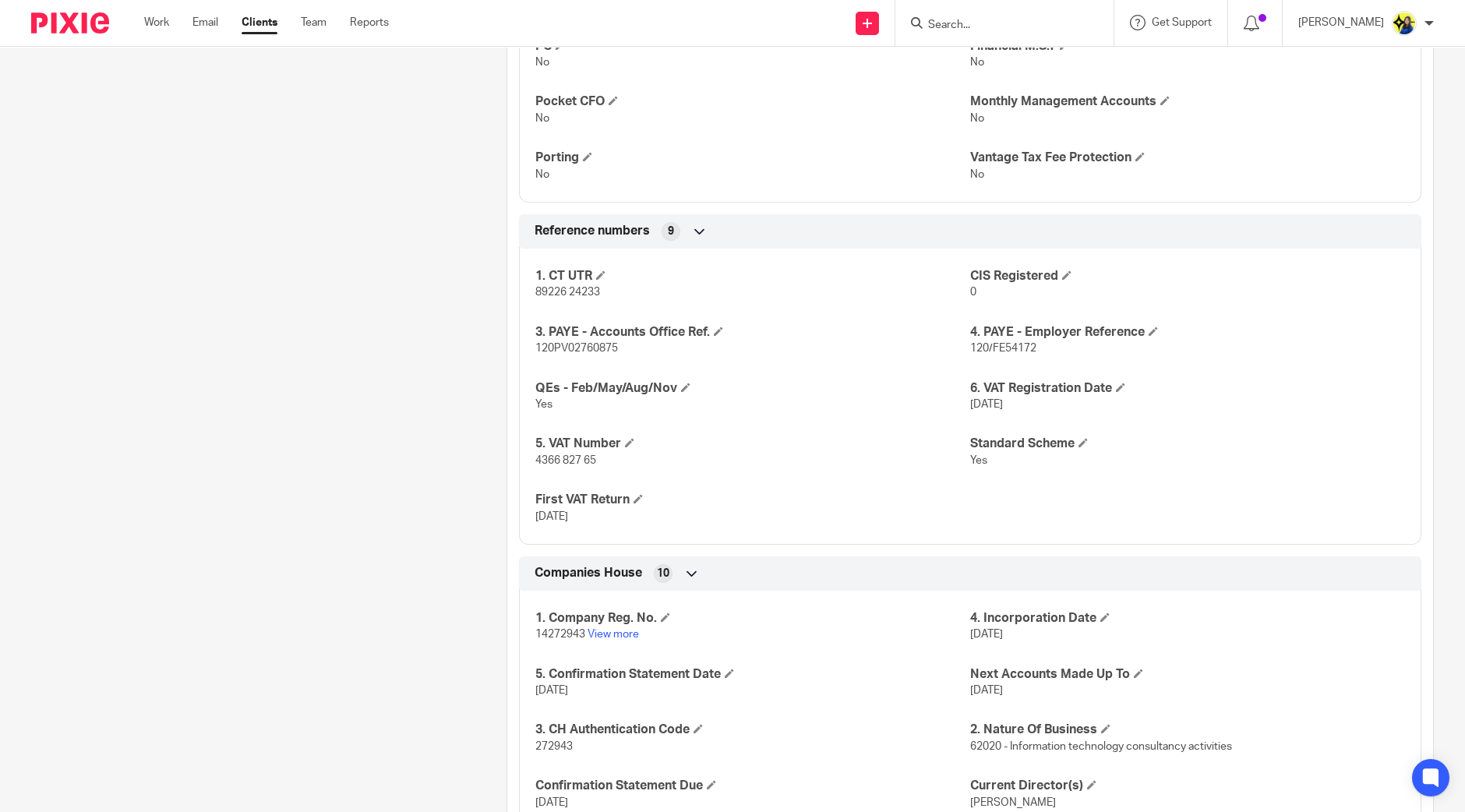
scroll to position [1169, 0]
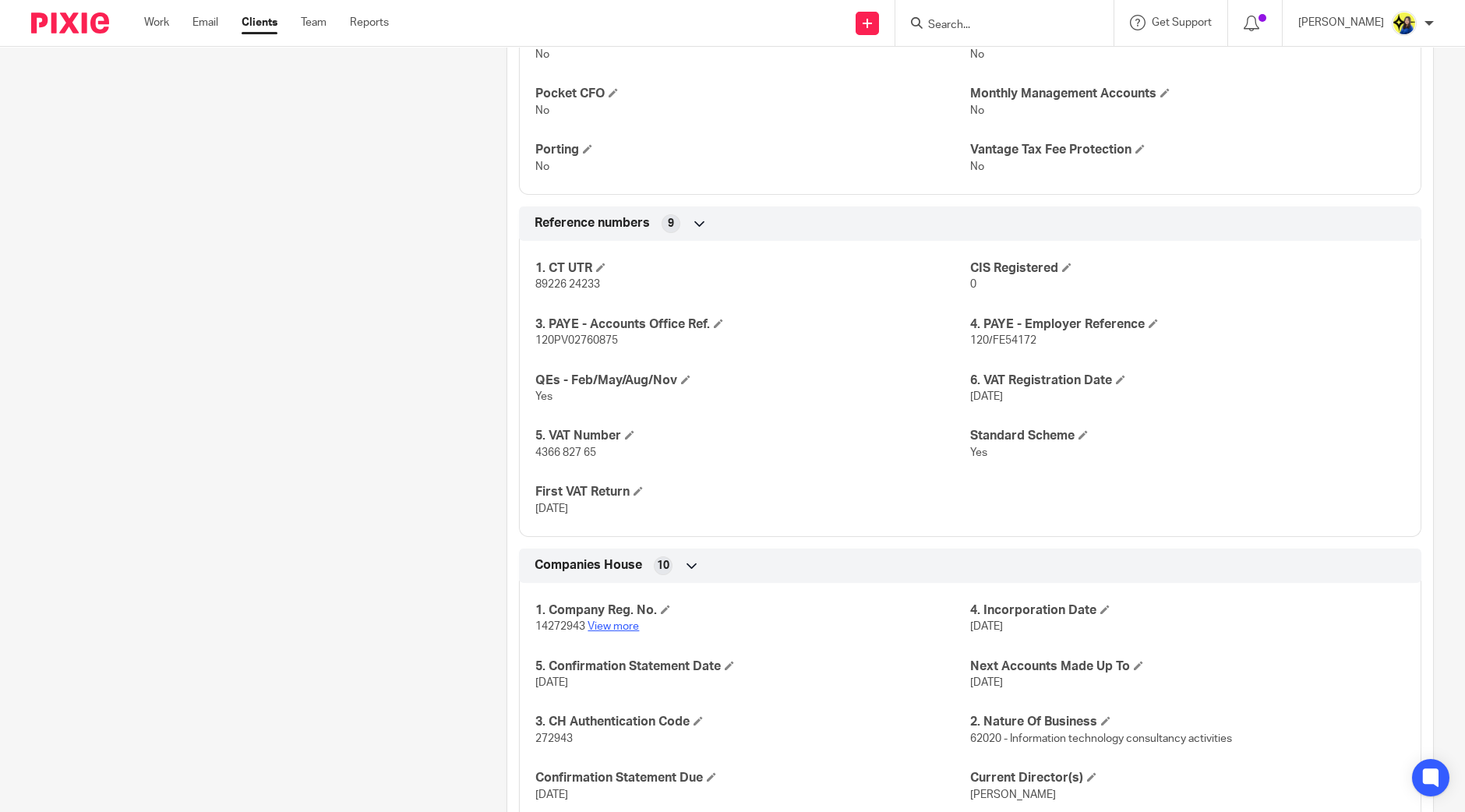
click at [615, 623] on link "View more" at bounding box center [614, 626] width 52 height 11
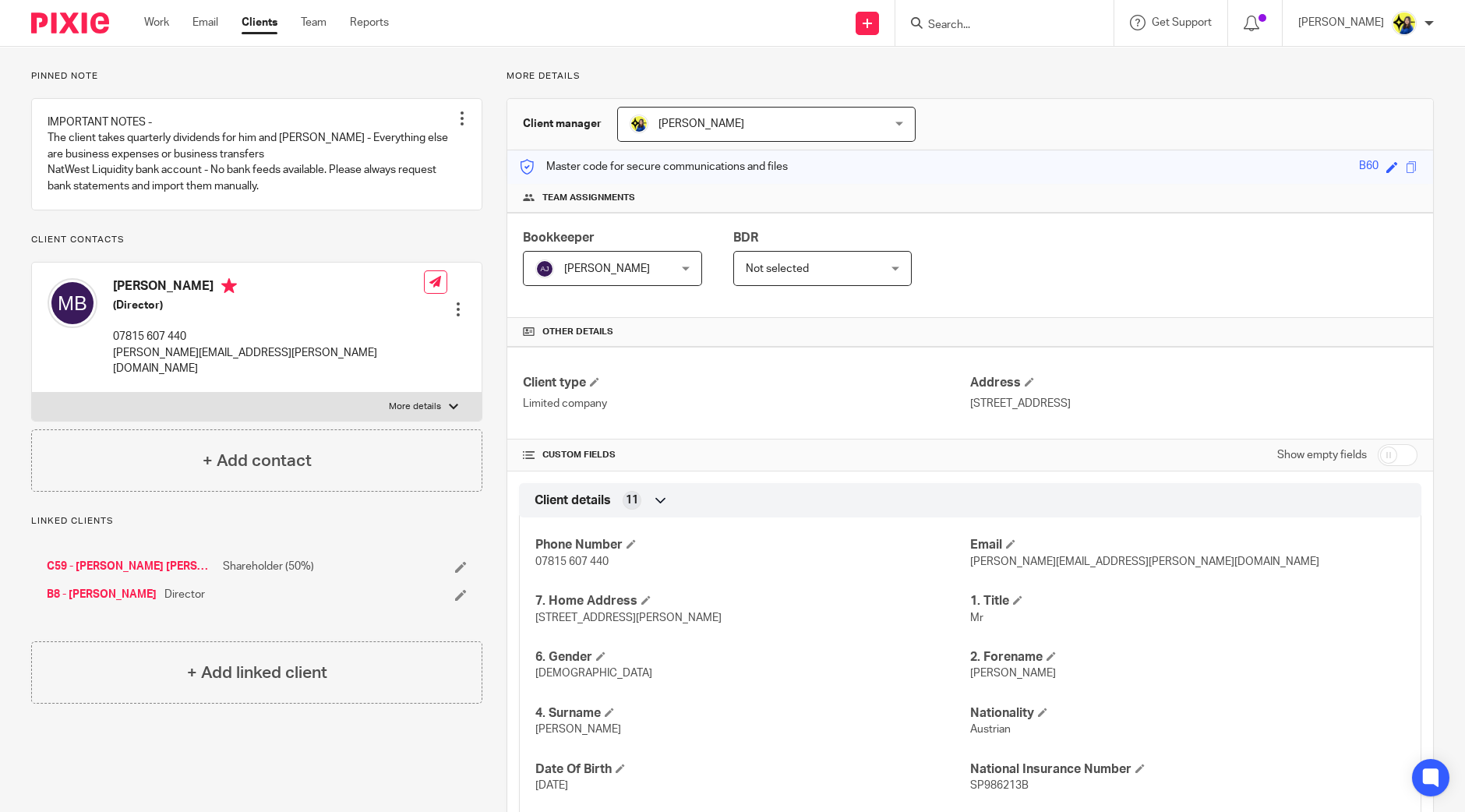
scroll to position [0, 0]
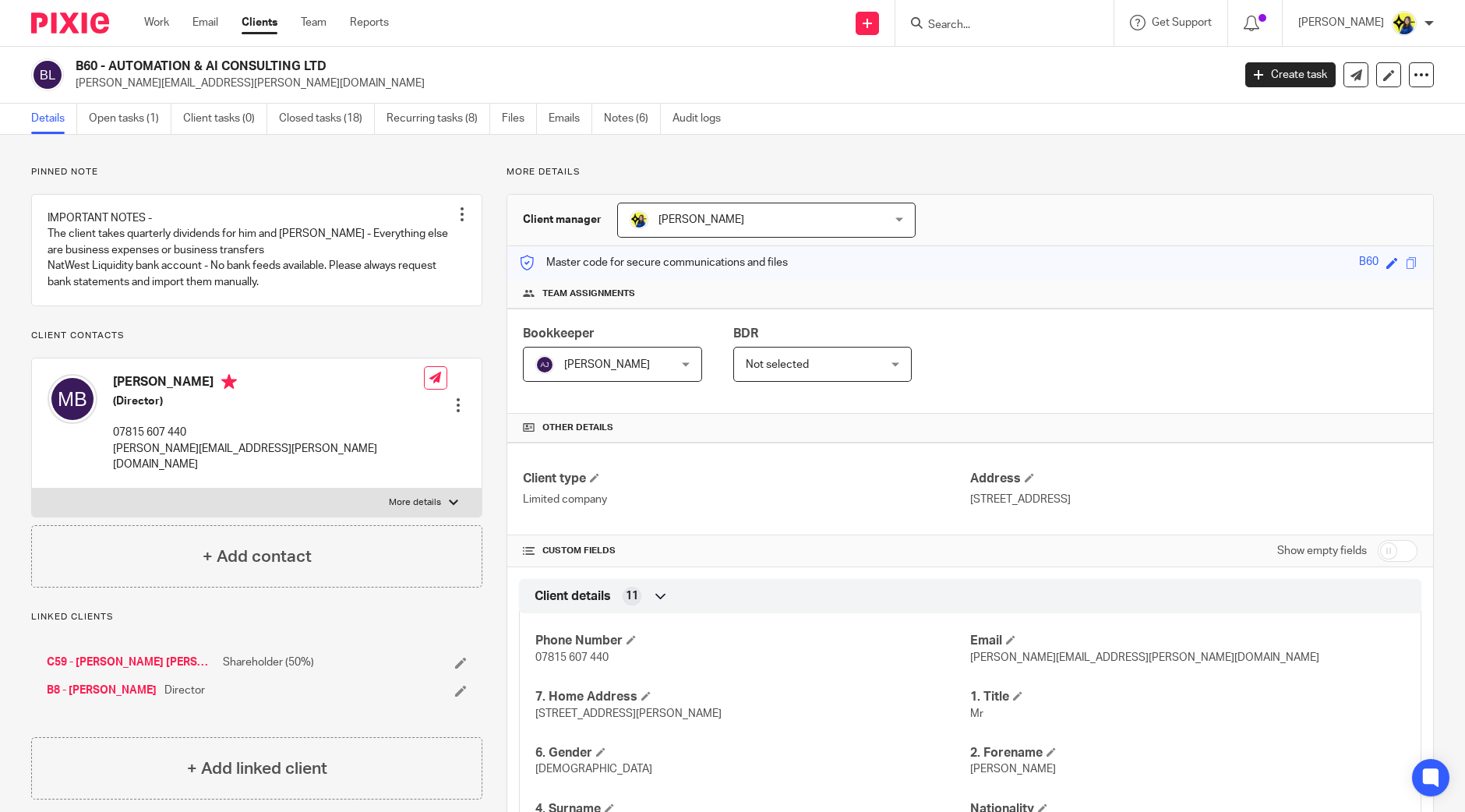
drag, startPoint x: 113, startPoint y: 68, endPoint x: 354, endPoint y: 56, distance: 241.3
click at [354, 56] on div "B60 - AUTOMATION & AI CONSULTING LTD michael.buchmann@outlook.com Create task U…" at bounding box center [732, 75] width 1465 height 57
copy h2 "AUTOMATION & AI CONSULTING LTD"
click at [1048, 16] on form at bounding box center [1010, 23] width 166 height 20
click at [1048, 28] on input "Search" at bounding box center [997, 26] width 141 height 14
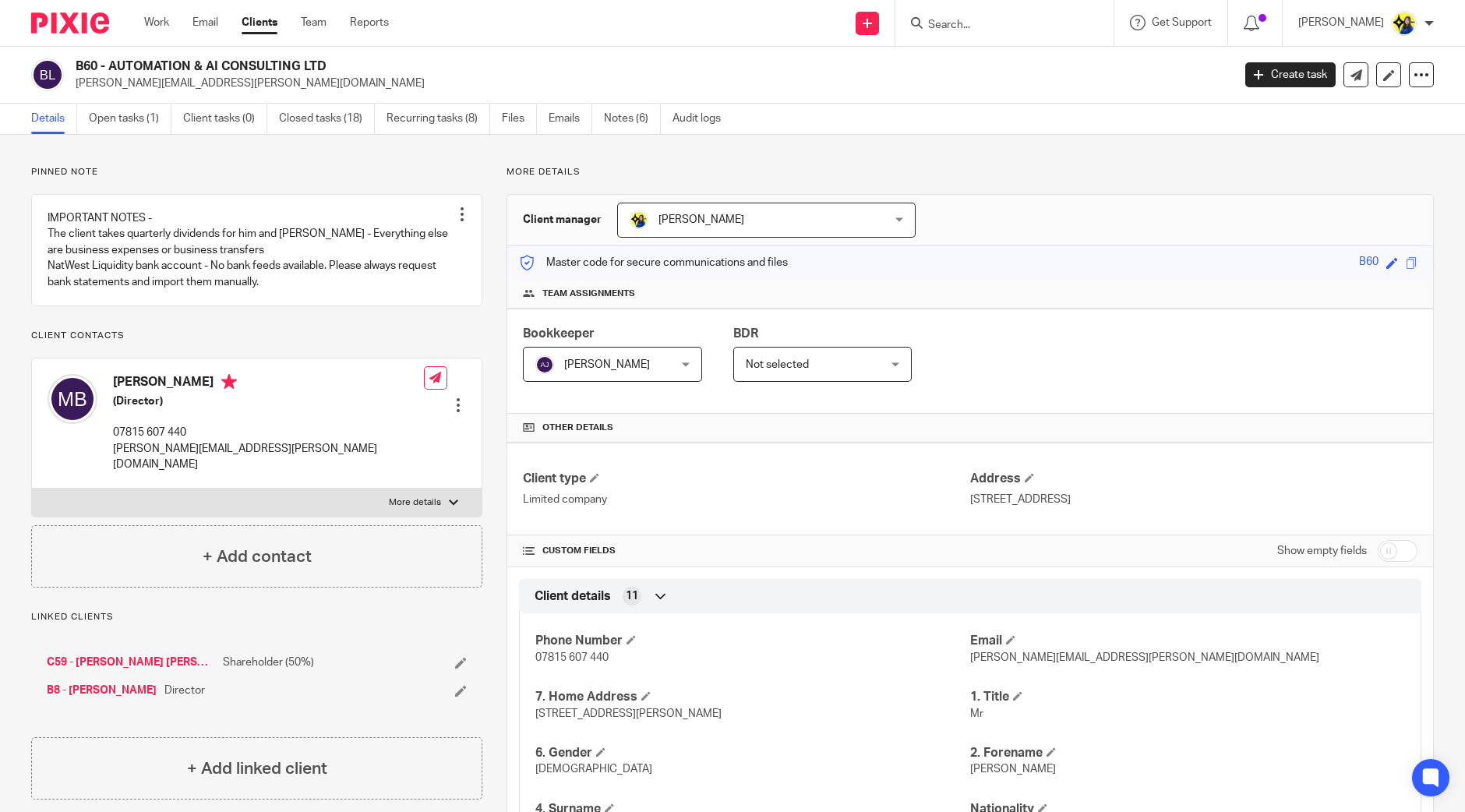
click at [1045, 23] on input "Search" at bounding box center [997, 26] width 141 height 14
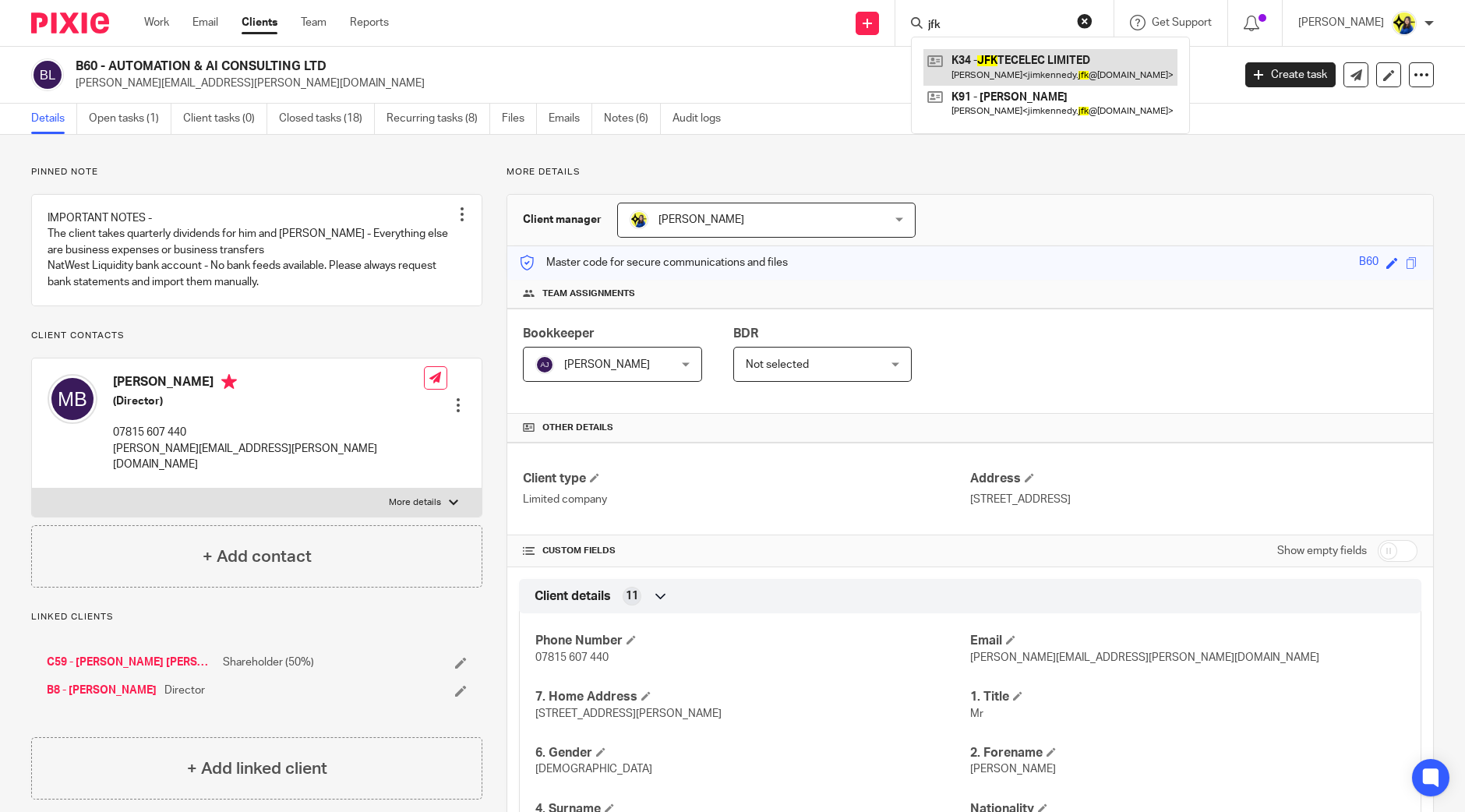
type input "jfk"
click at [1061, 58] on link at bounding box center [1050, 67] width 254 height 36
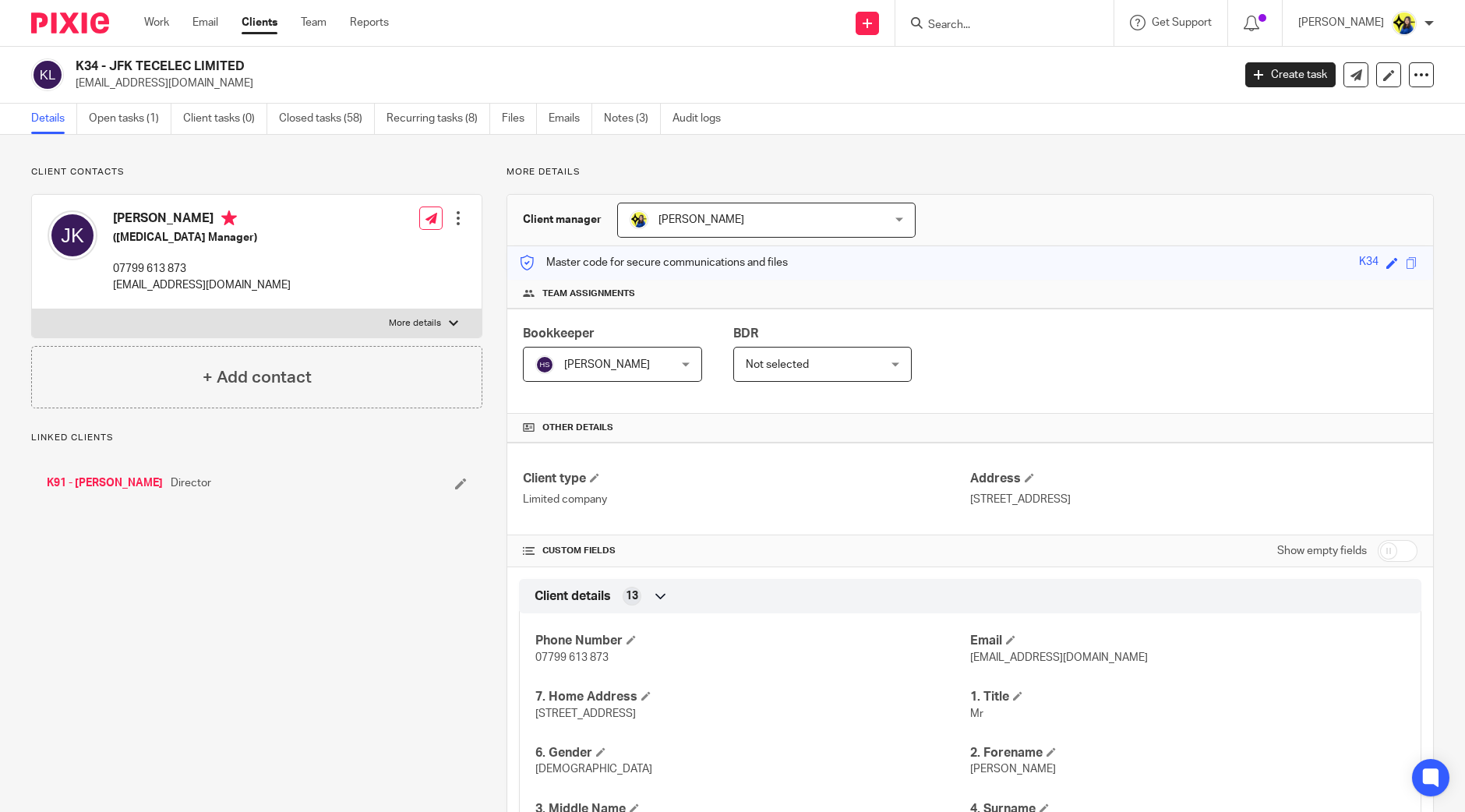
drag, startPoint x: 288, startPoint y: 89, endPoint x: 74, endPoint y: 90, distance: 214.0
click at [74, 90] on div "K34 - JFK TECELEC LIMITED [EMAIL_ADDRESS][DOMAIN_NAME]" at bounding box center [626, 75] width 1191 height 33
copy p "[EMAIL_ADDRESS][DOMAIN_NAME]"
